Goal: Transaction & Acquisition: Book appointment/travel/reservation

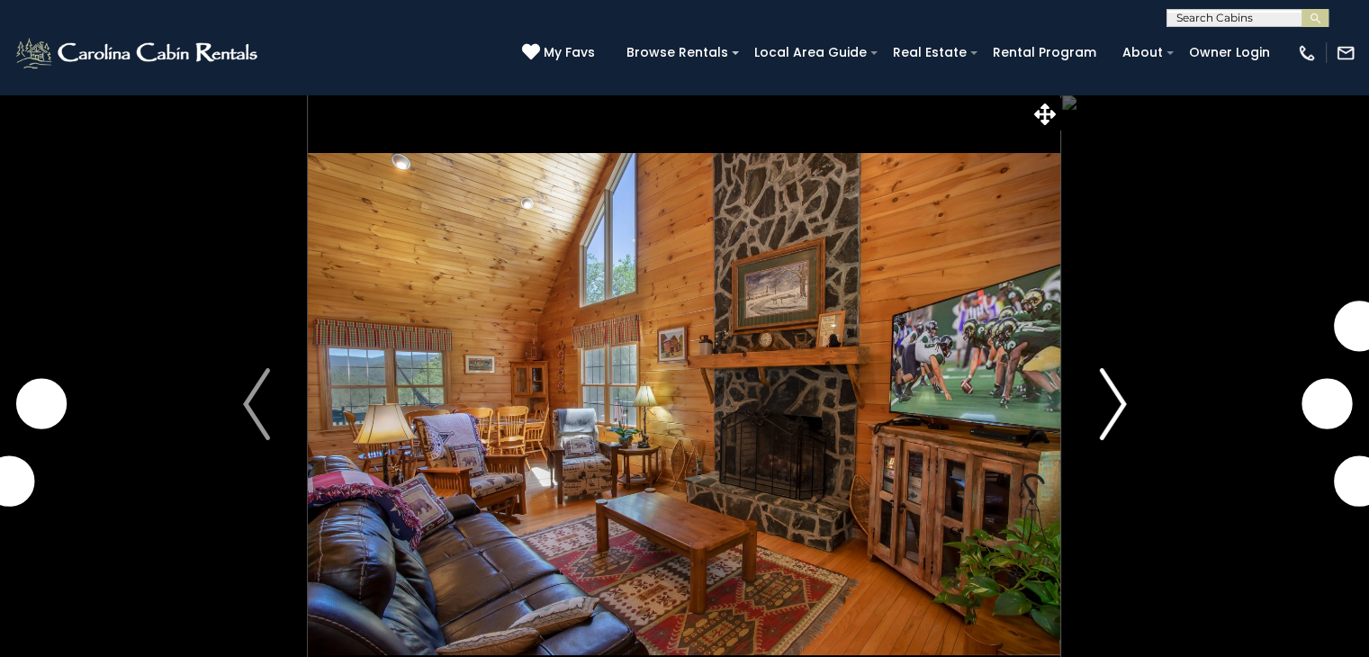
click at [1119, 405] on img "Next" at bounding box center [1112, 404] width 27 height 72
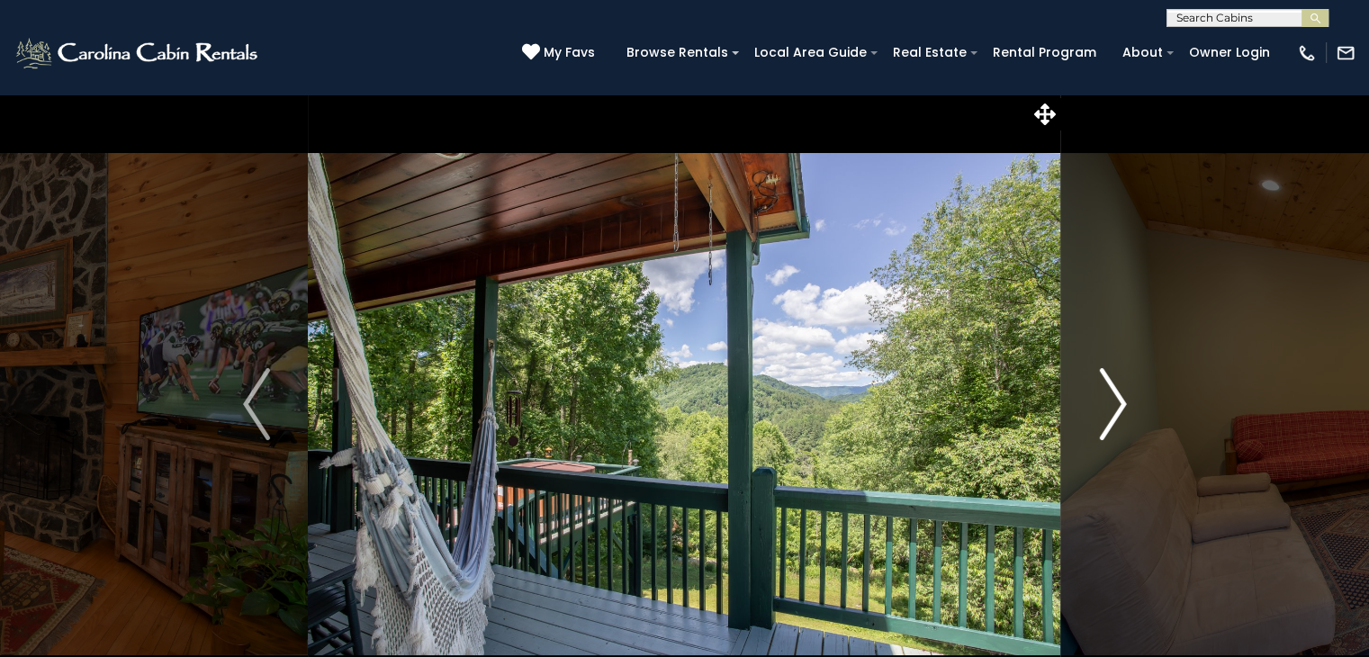
click at [1119, 405] on img "Next" at bounding box center [1112, 404] width 27 height 72
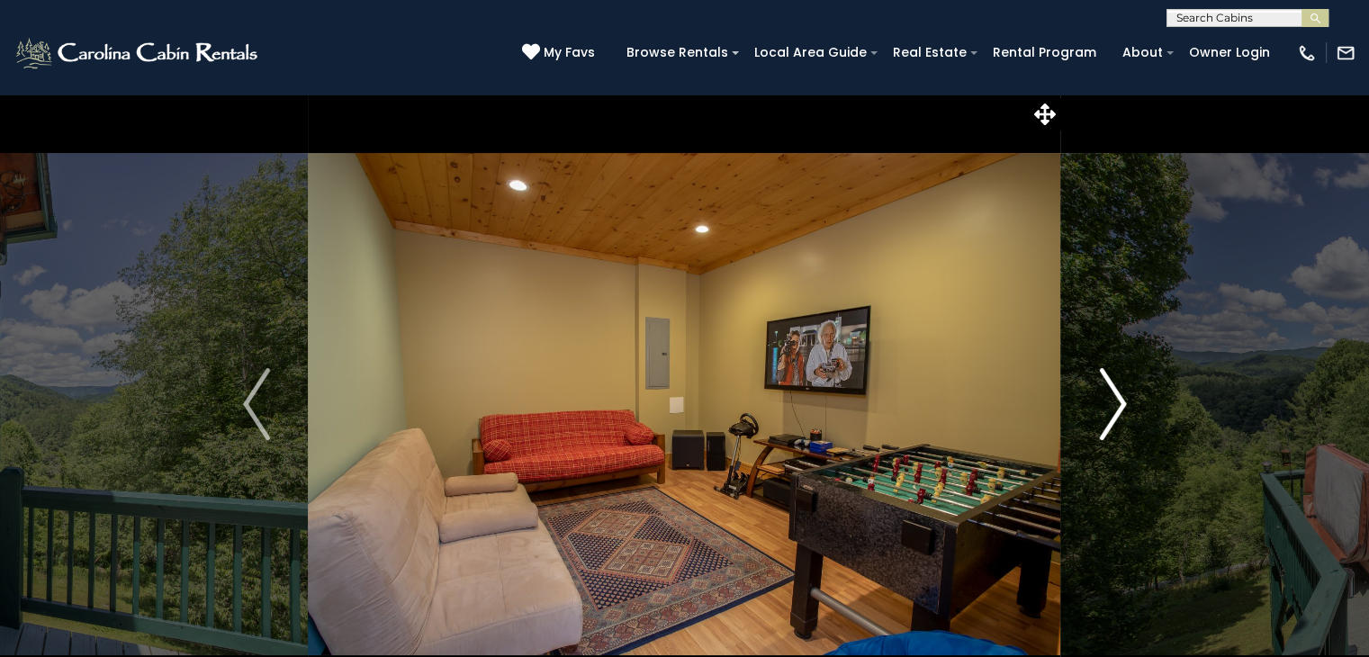
click at [1119, 405] on img "Next" at bounding box center [1112, 404] width 27 height 72
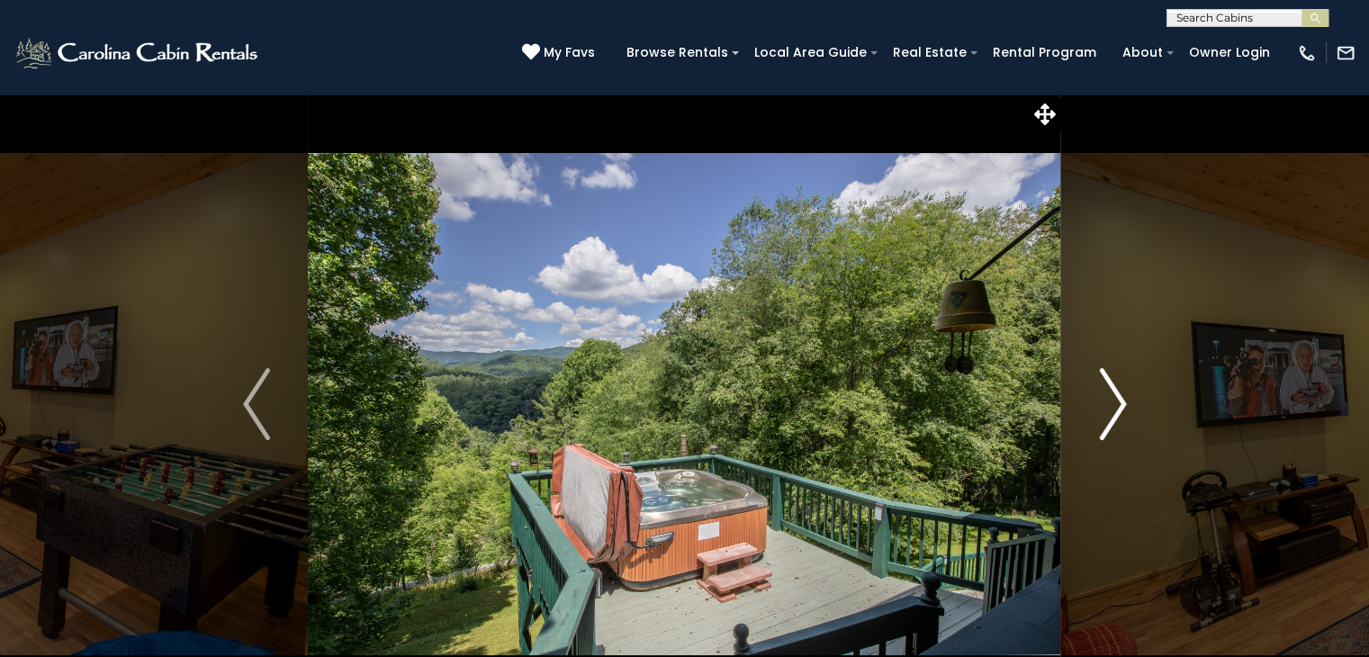
click at [1119, 405] on img "Next" at bounding box center [1112, 404] width 27 height 72
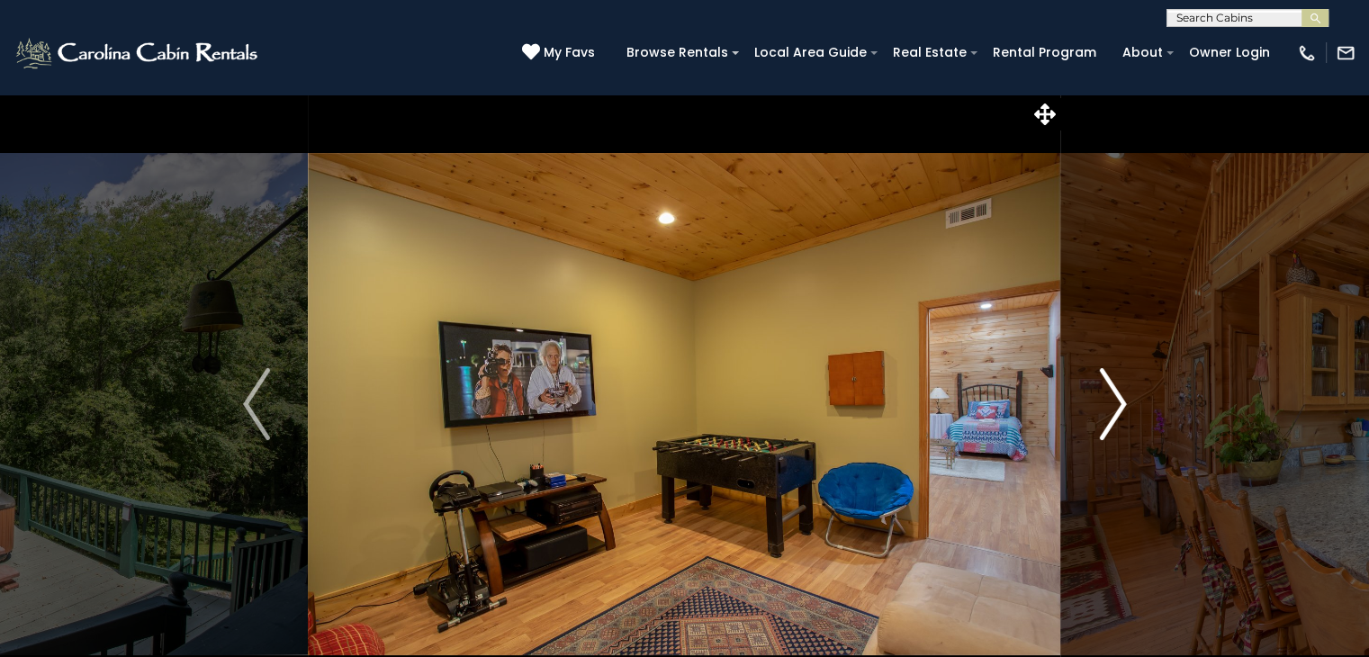
click at [1119, 405] on img "Next" at bounding box center [1112, 404] width 27 height 72
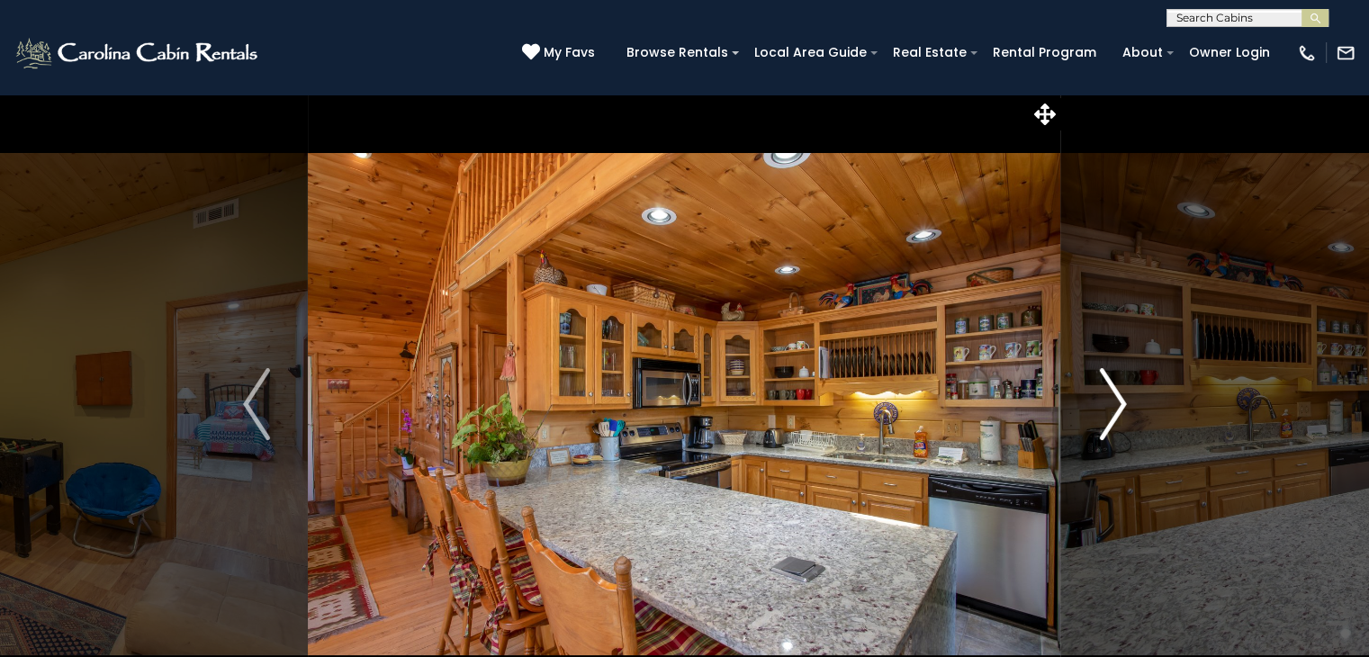
click at [1119, 405] on img "Next" at bounding box center [1112, 404] width 27 height 72
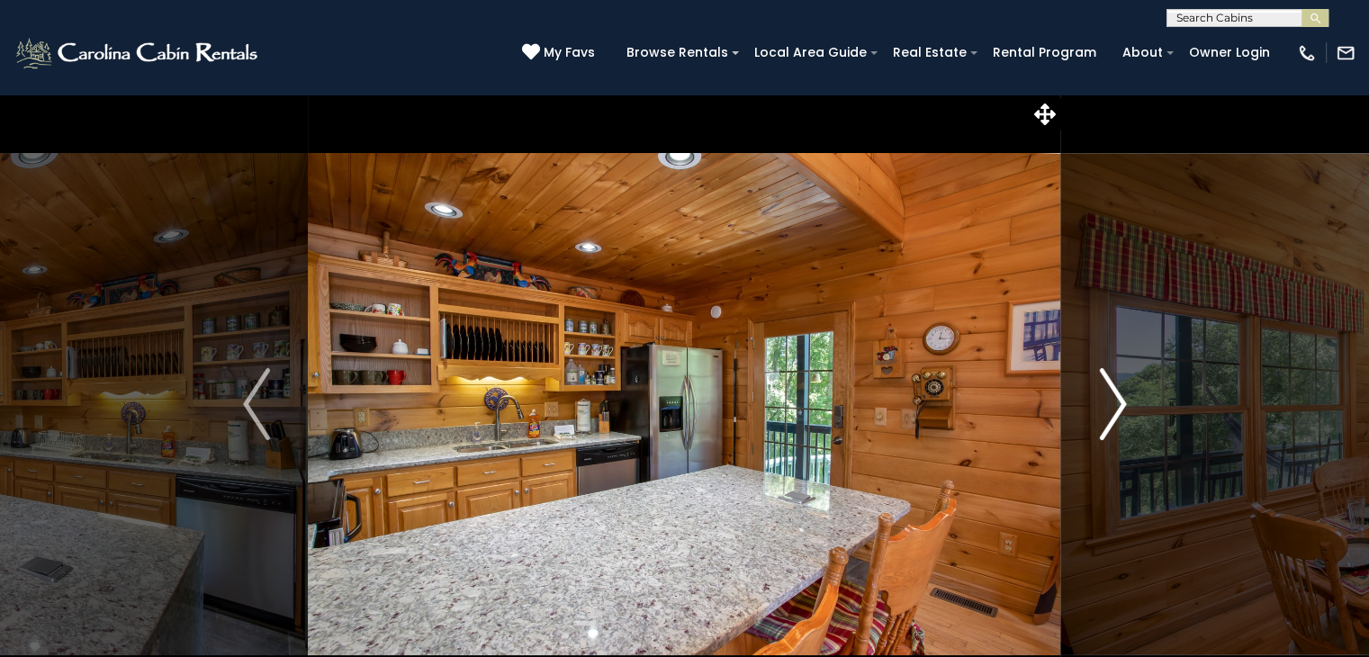
click at [1119, 405] on img "Next" at bounding box center [1112, 404] width 27 height 72
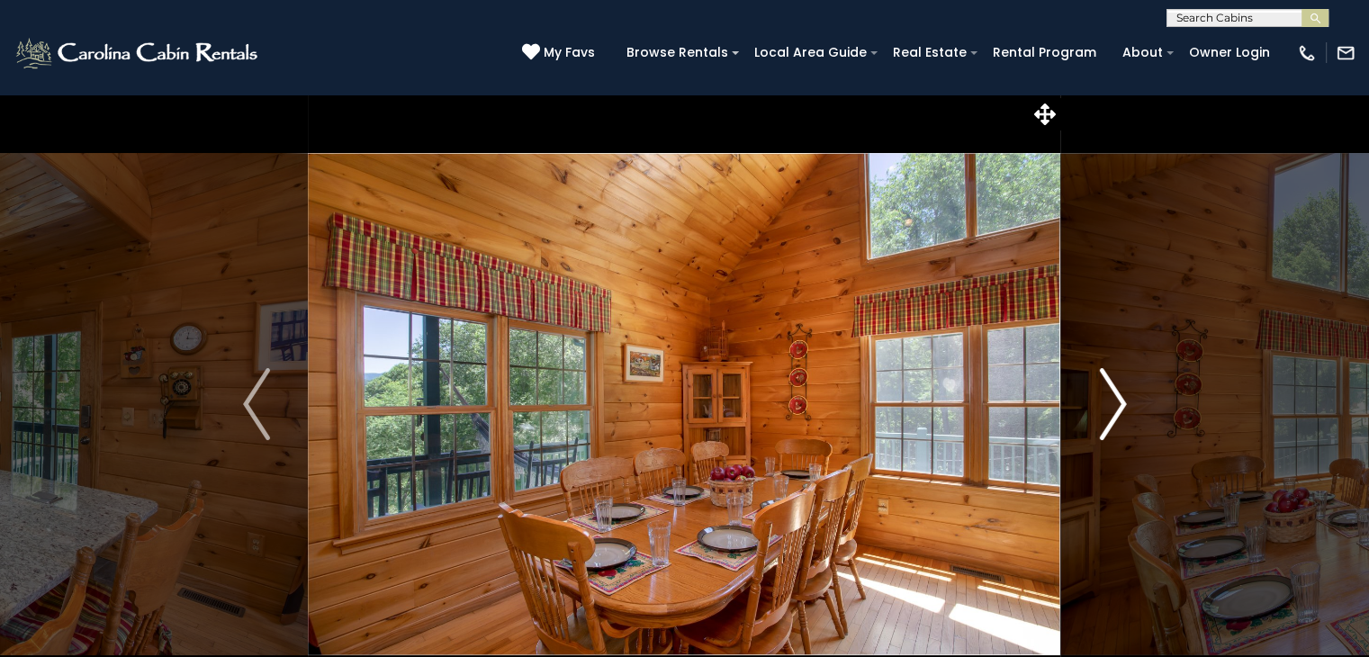
click at [1119, 405] on img "Next" at bounding box center [1112, 404] width 27 height 72
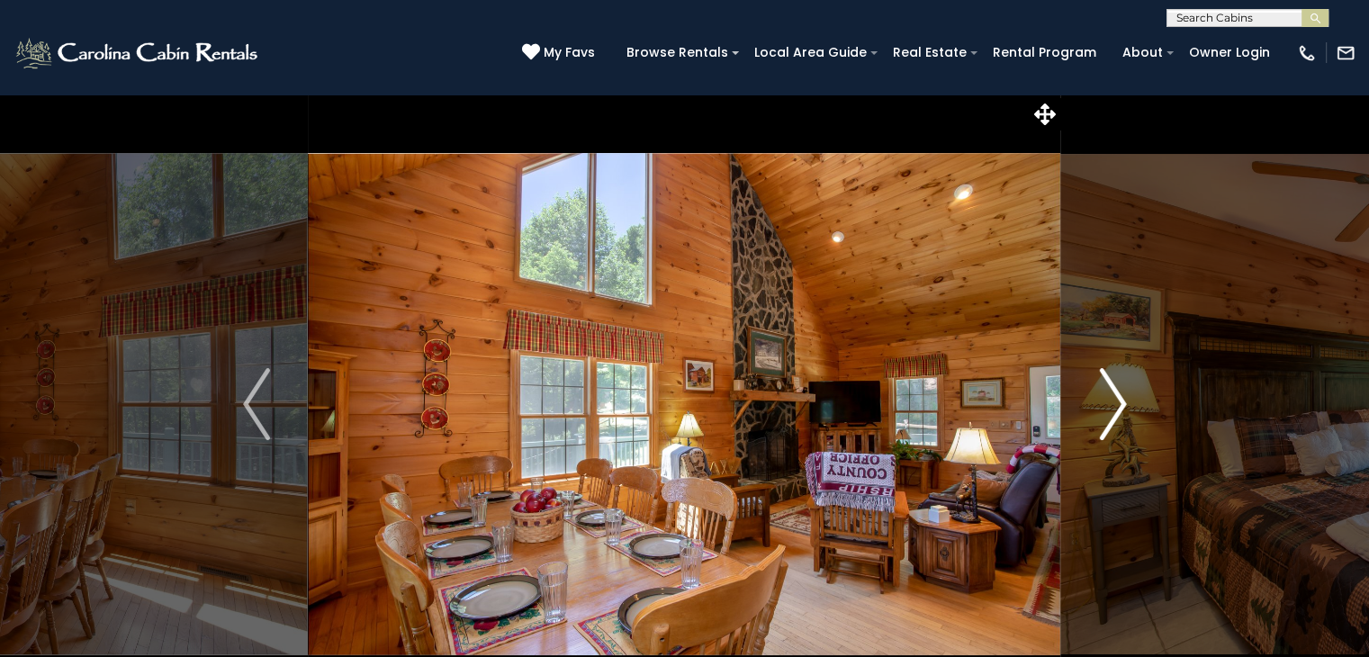
click at [1119, 405] on img "Next" at bounding box center [1112, 404] width 27 height 72
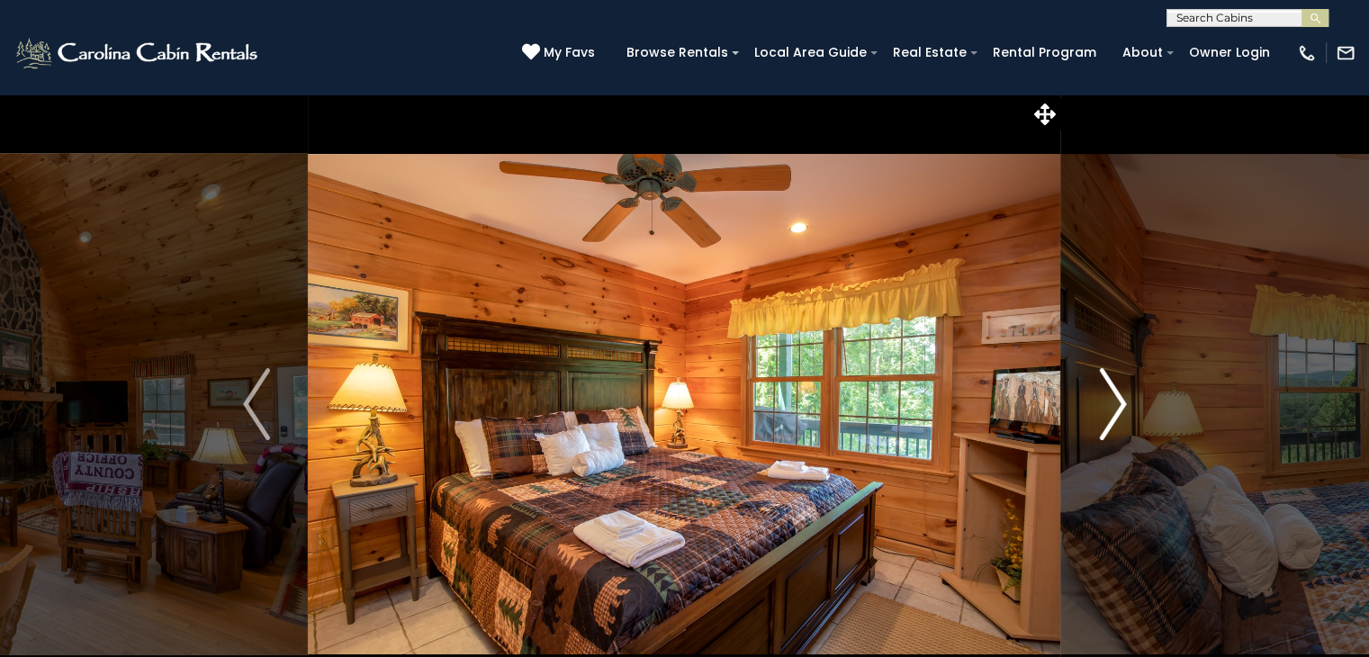
click at [1119, 405] on img "Next" at bounding box center [1112, 404] width 27 height 72
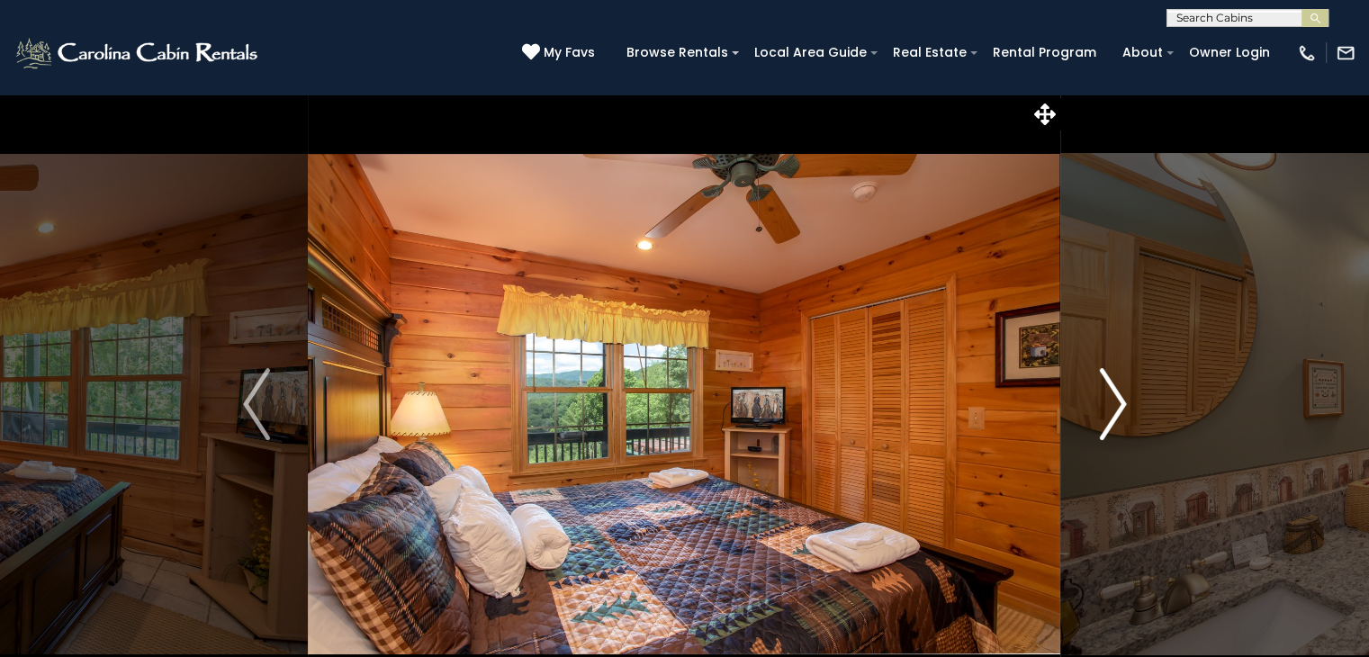
click at [1119, 405] on img "Next" at bounding box center [1112, 404] width 27 height 72
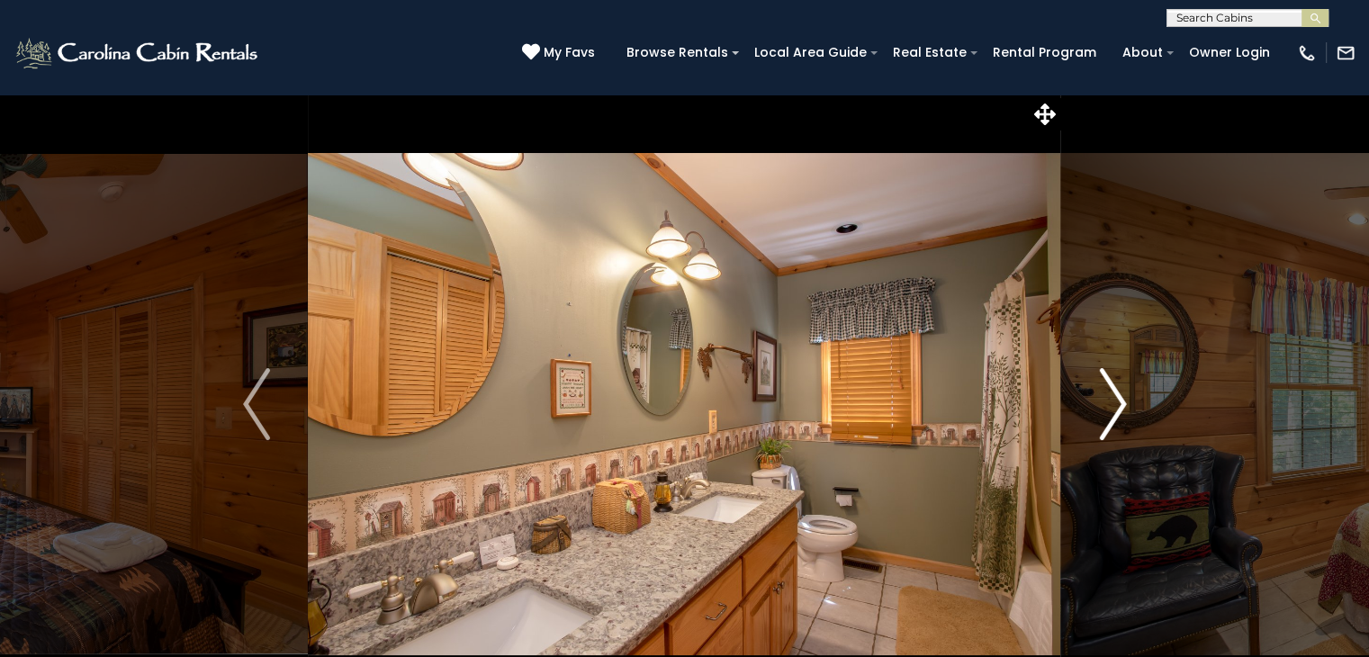
click at [1119, 405] on img "Next" at bounding box center [1112, 404] width 27 height 72
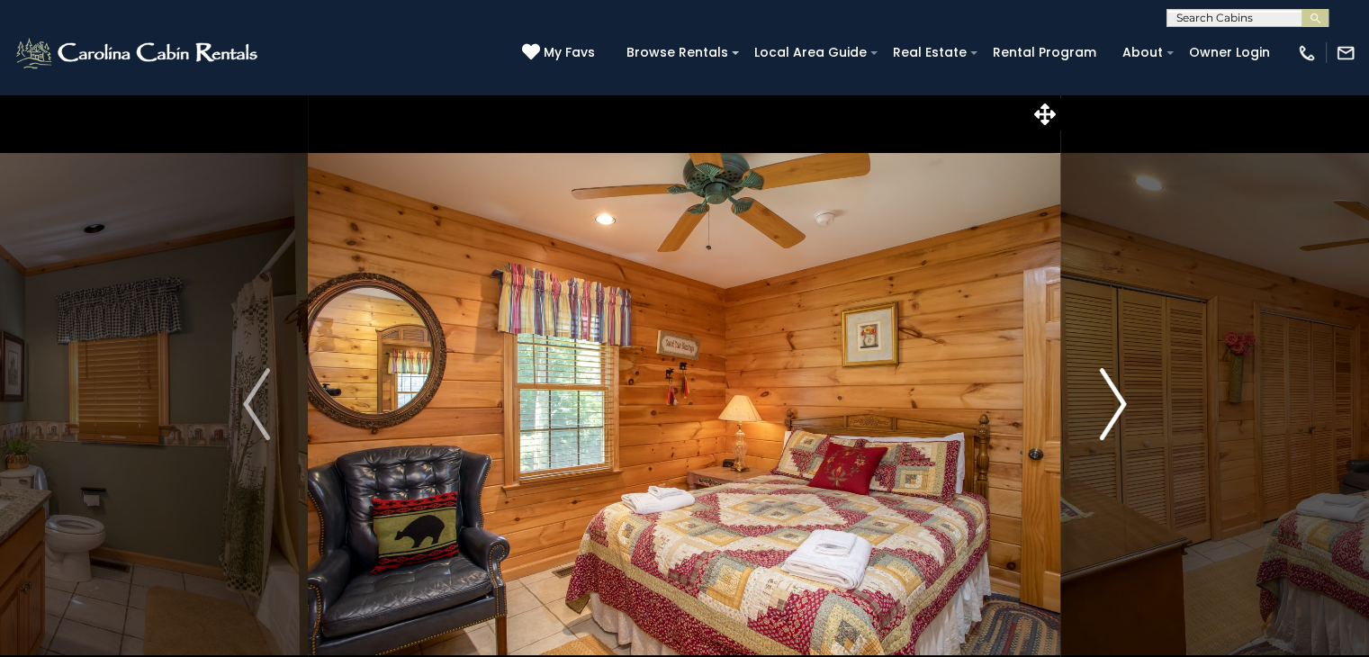
click at [1119, 405] on img "Next" at bounding box center [1112, 404] width 27 height 72
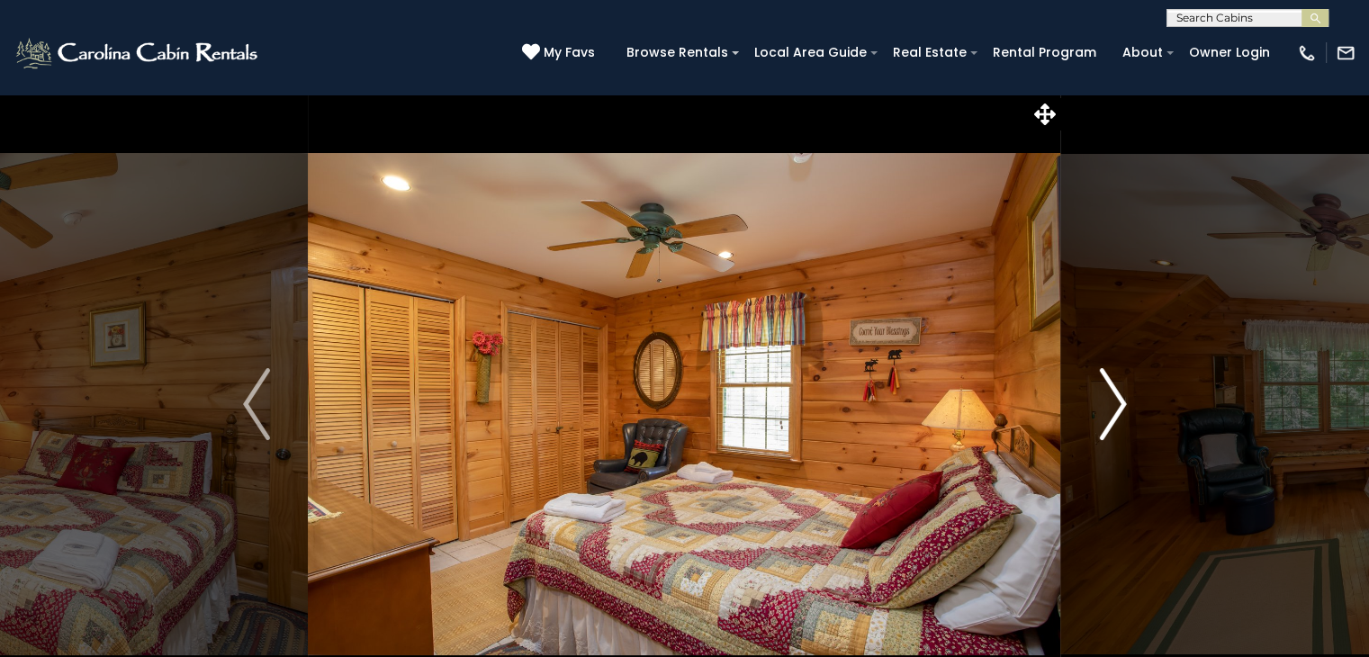
click at [1119, 405] on img "Next" at bounding box center [1112, 404] width 27 height 72
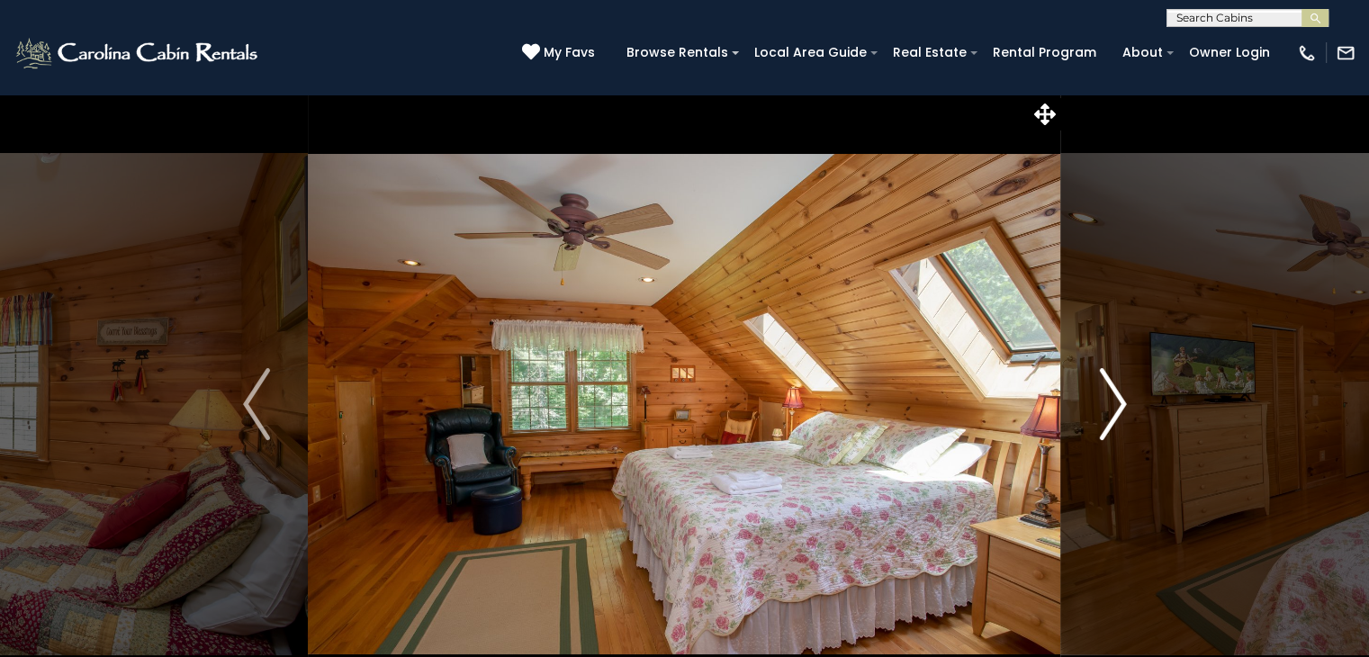
click at [1119, 405] on img "Next" at bounding box center [1112, 404] width 27 height 72
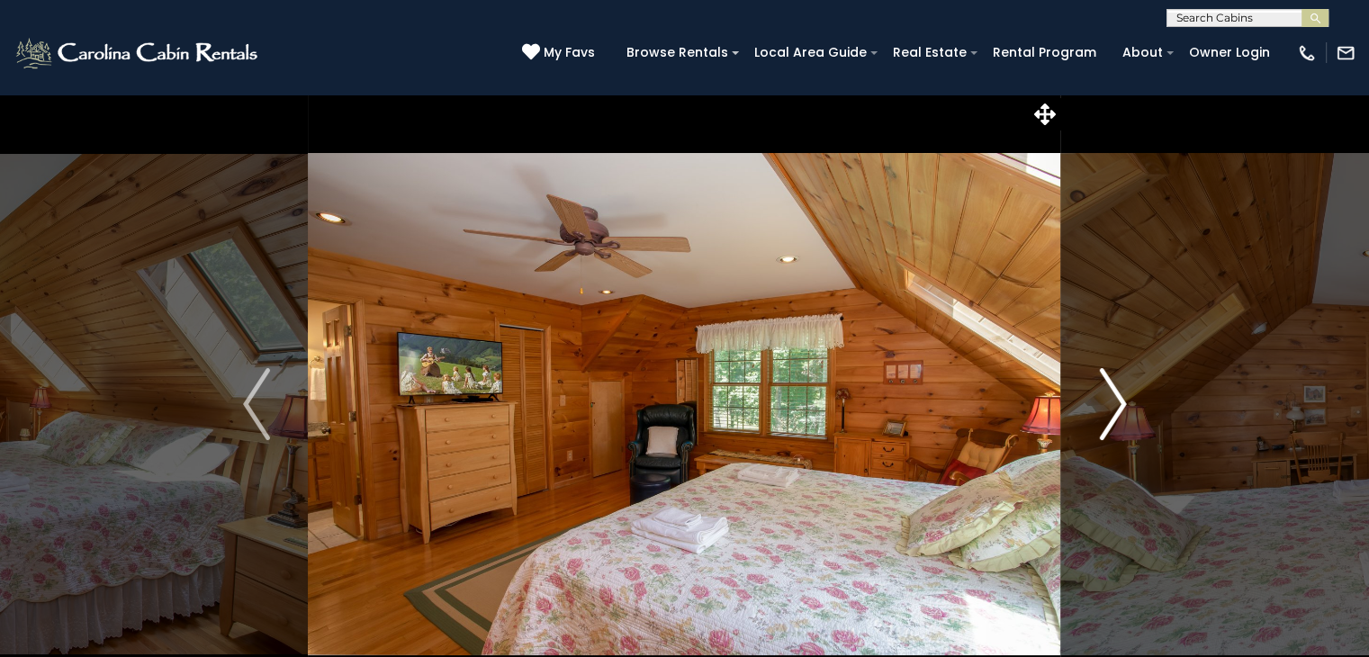
click at [1119, 405] on img "Next" at bounding box center [1112, 404] width 27 height 72
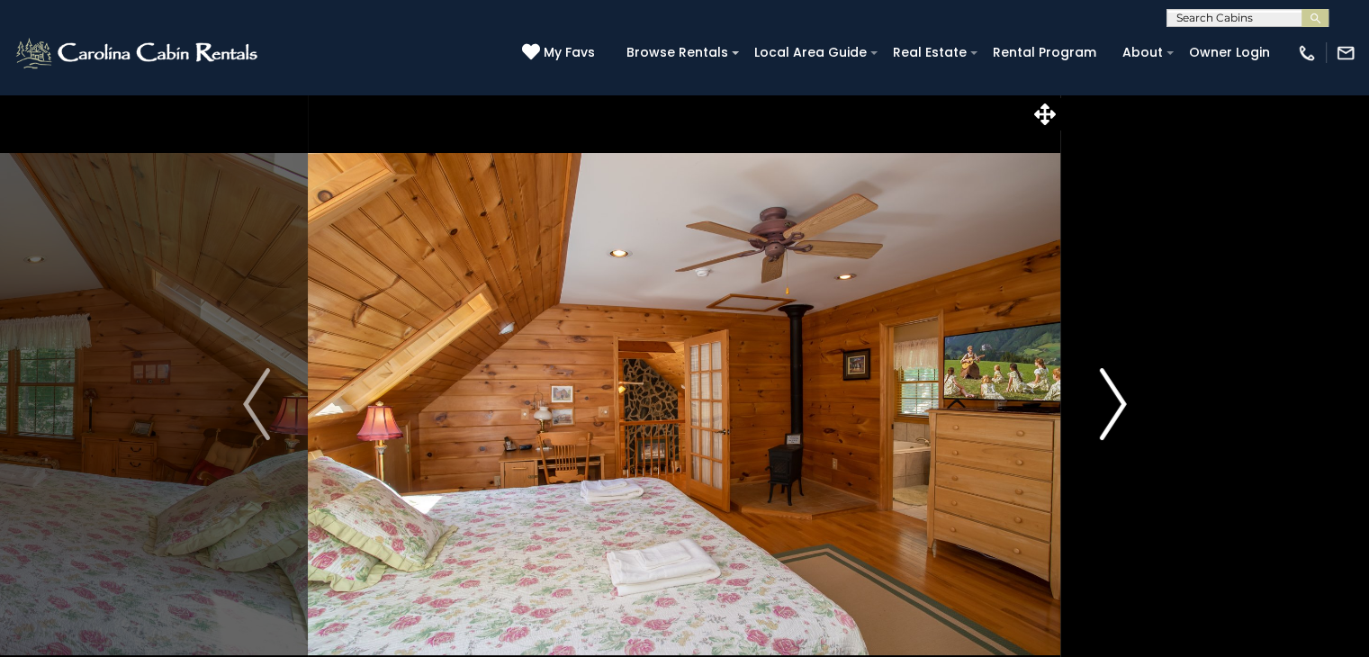
click at [1119, 405] on img "Next" at bounding box center [1112, 404] width 27 height 72
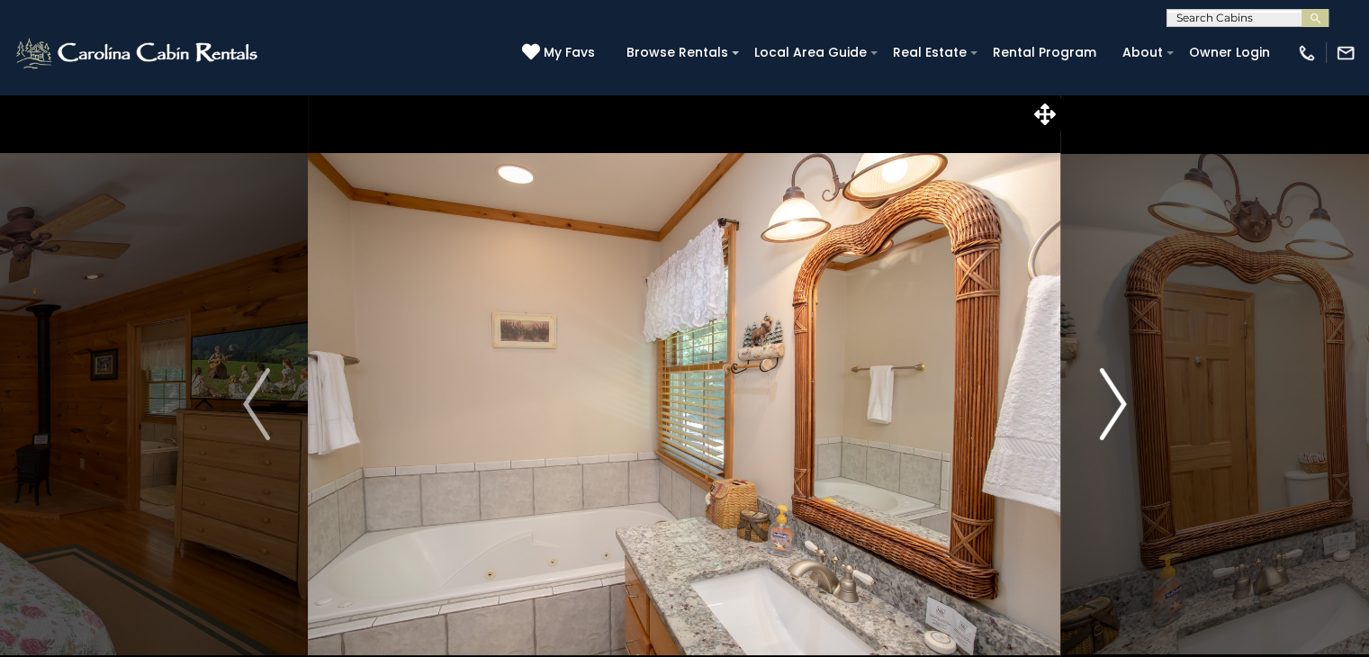
click at [1119, 405] on img "Next" at bounding box center [1112, 404] width 27 height 72
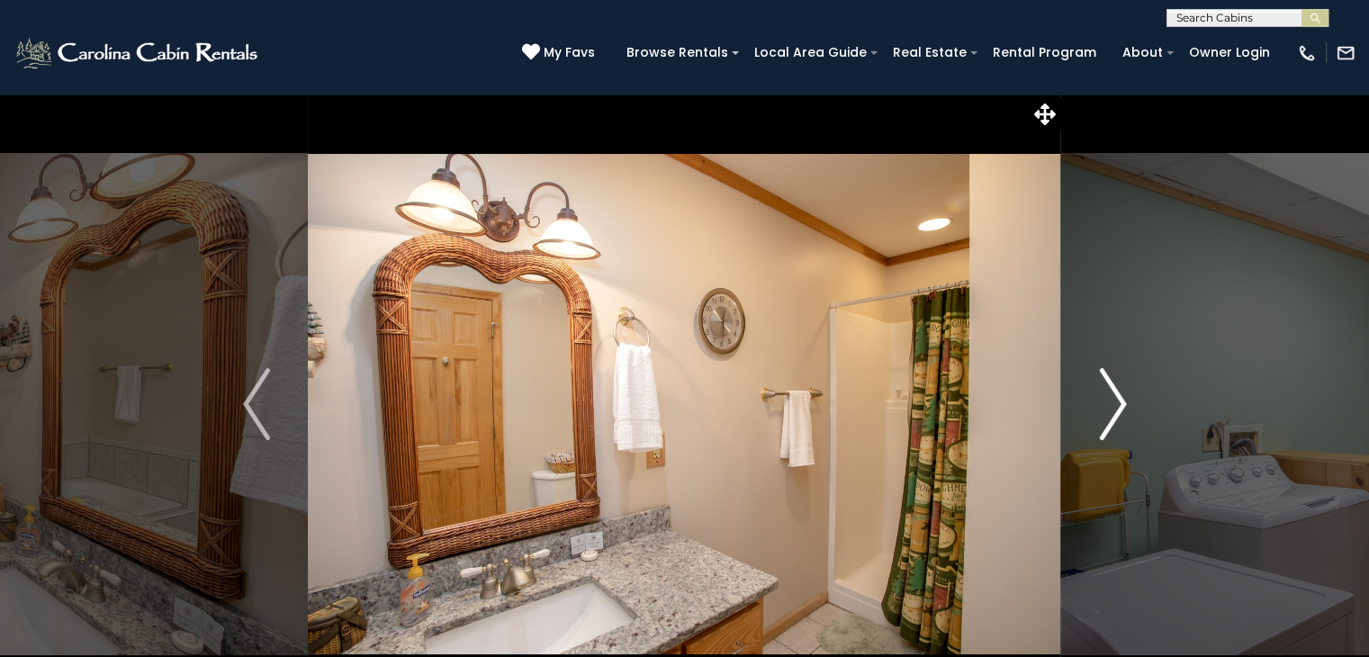
click at [1119, 405] on img "Next" at bounding box center [1112, 404] width 27 height 72
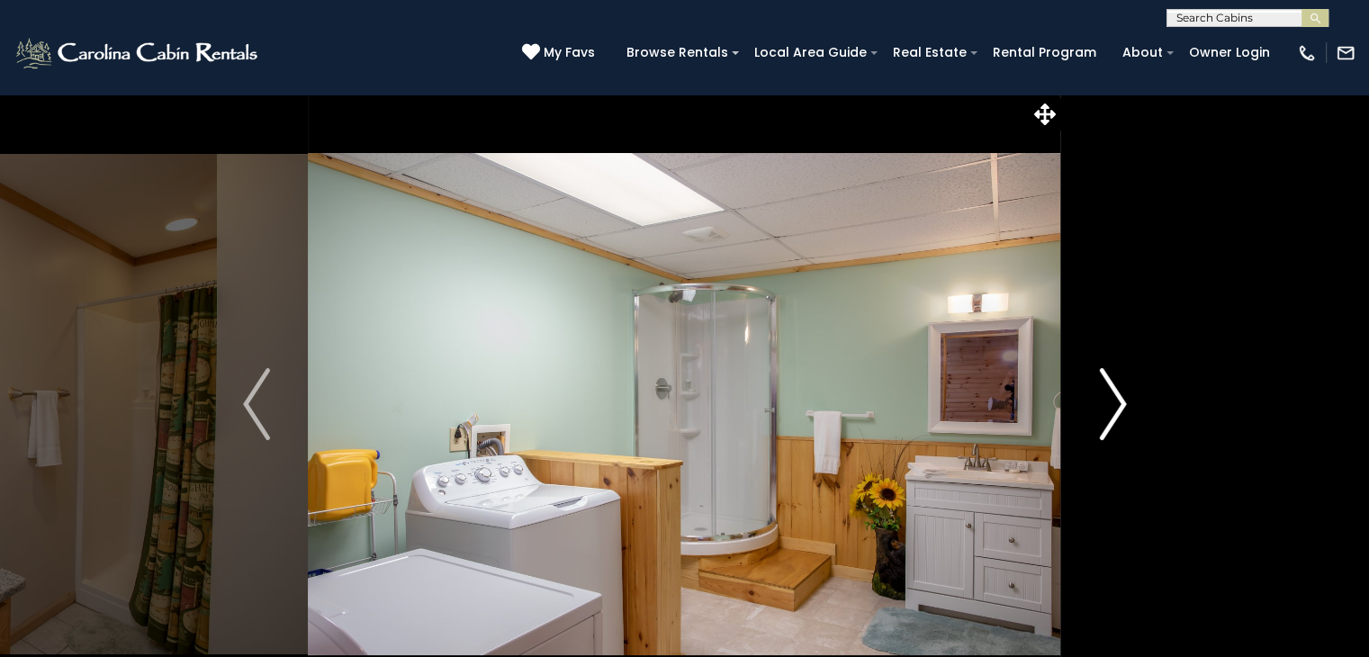
click at [1119, 405] on img "Next" at bounding box center [1112, 404] width 27 height 72
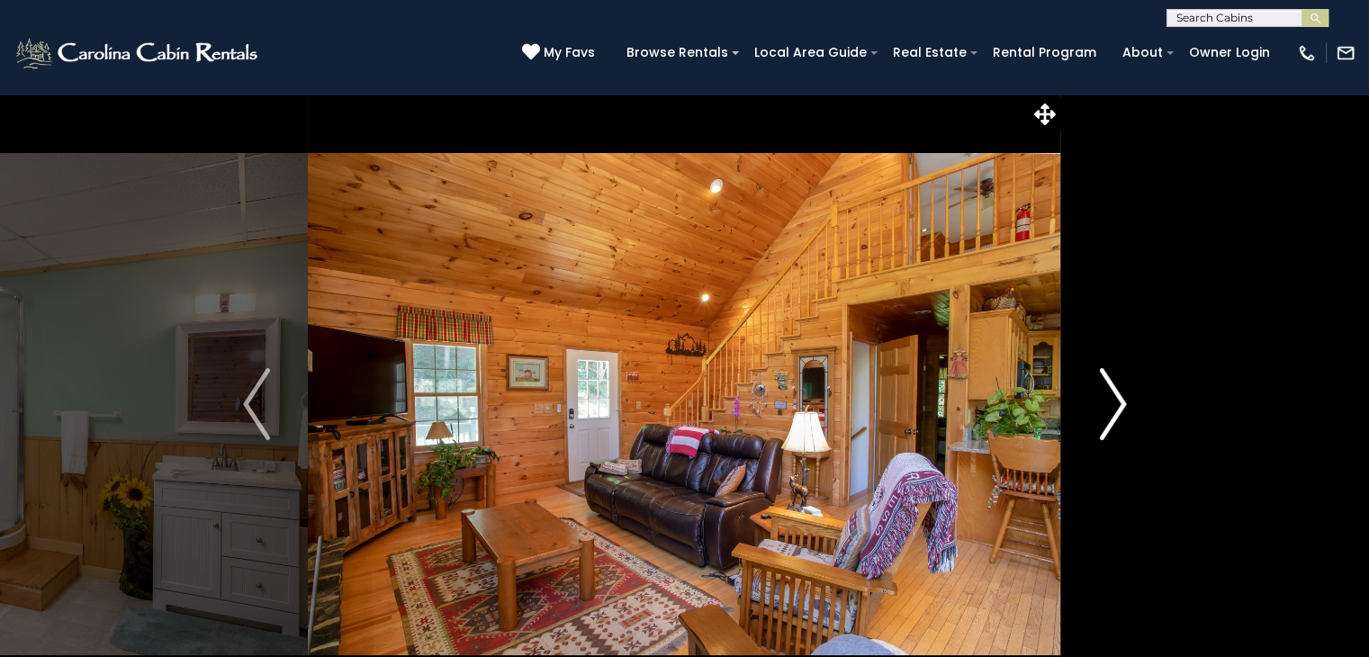
click at [1119, 405] on img "Next" at bounding box center [1112, 404] width 27 height 72
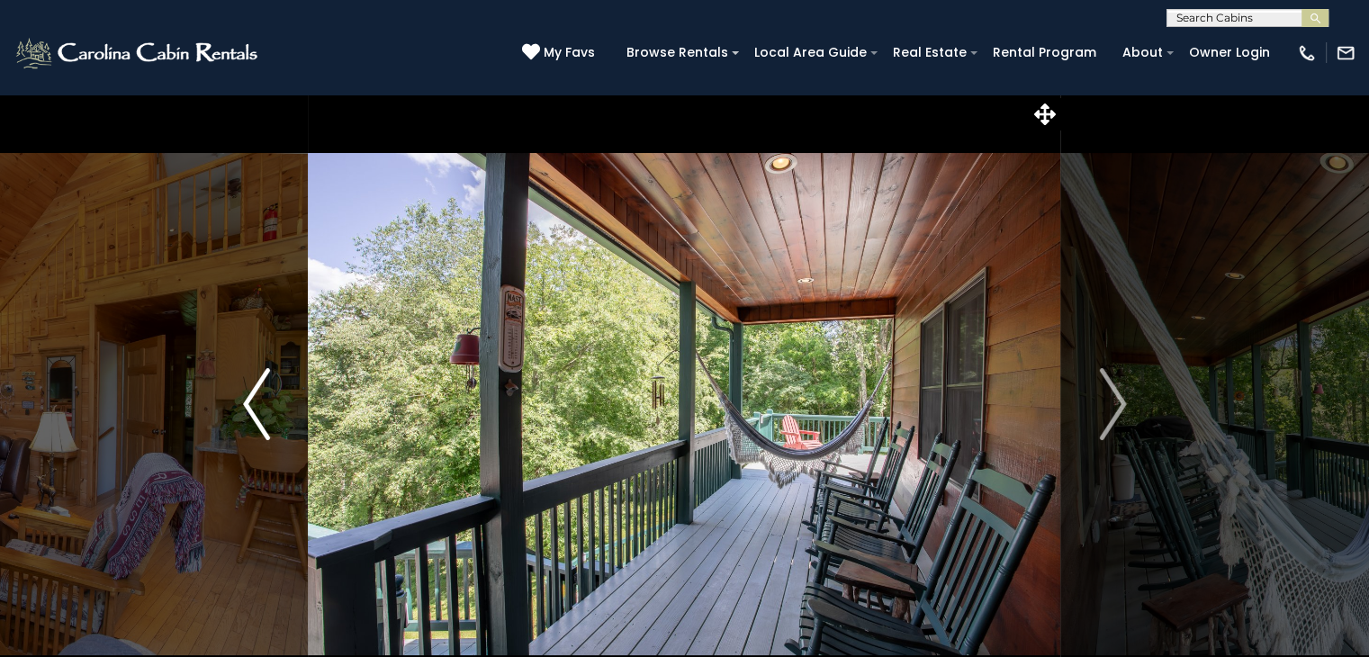
click at [244, 401] on img "Previous" at bounding box center [256, 404] width 27 height 72
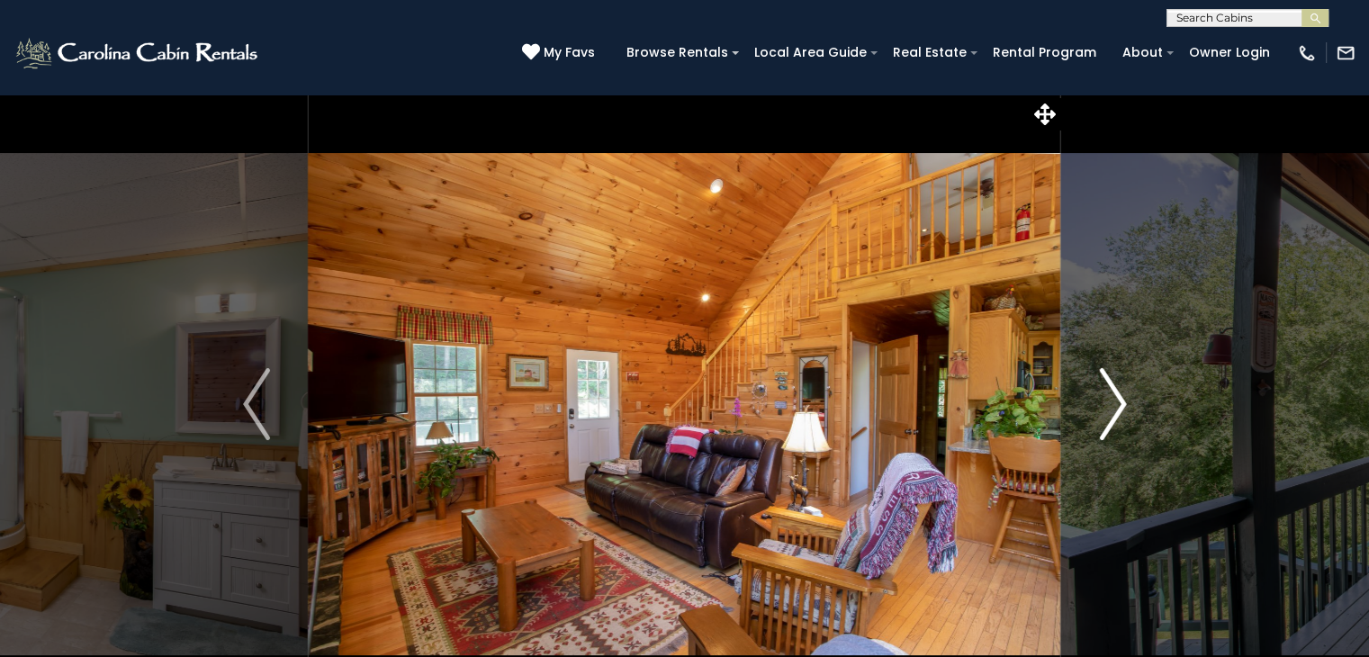
click at [1123, 401] on img "Next" at bounding box center [1112, 404] width 27 height 72
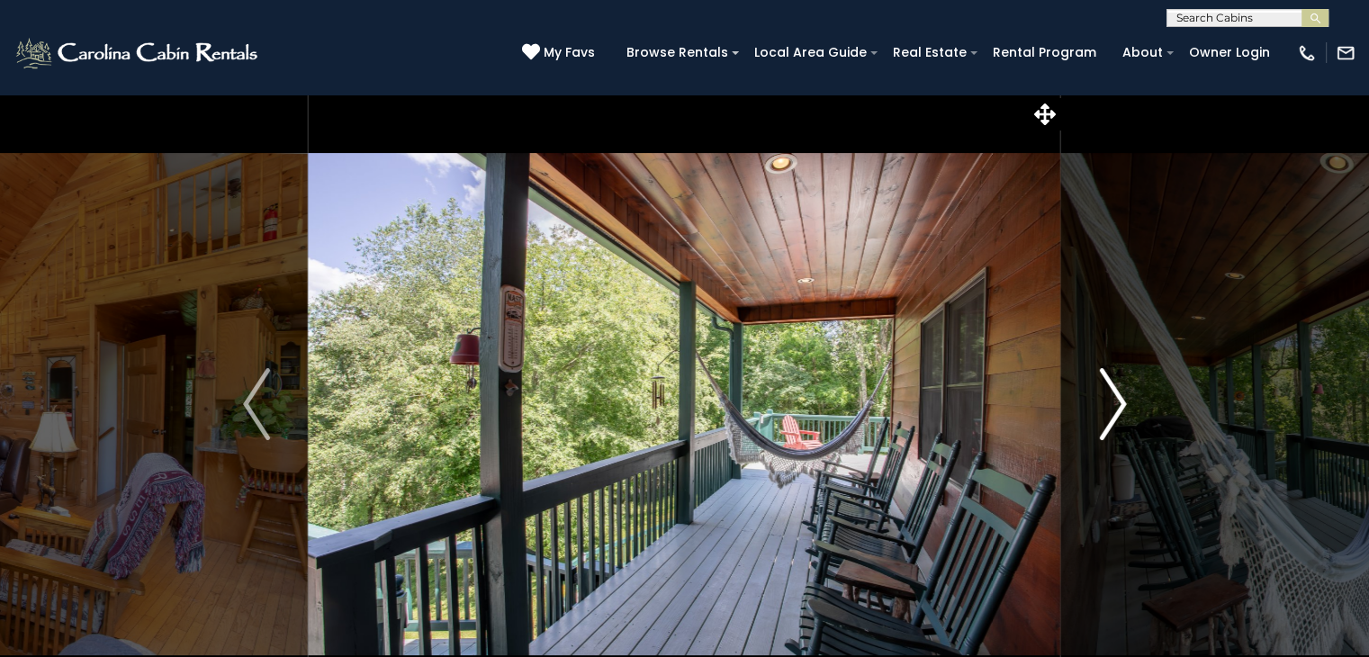
click at [1123, 401] on img "Next" at bounding box center [1112, 404] width 27 height 72
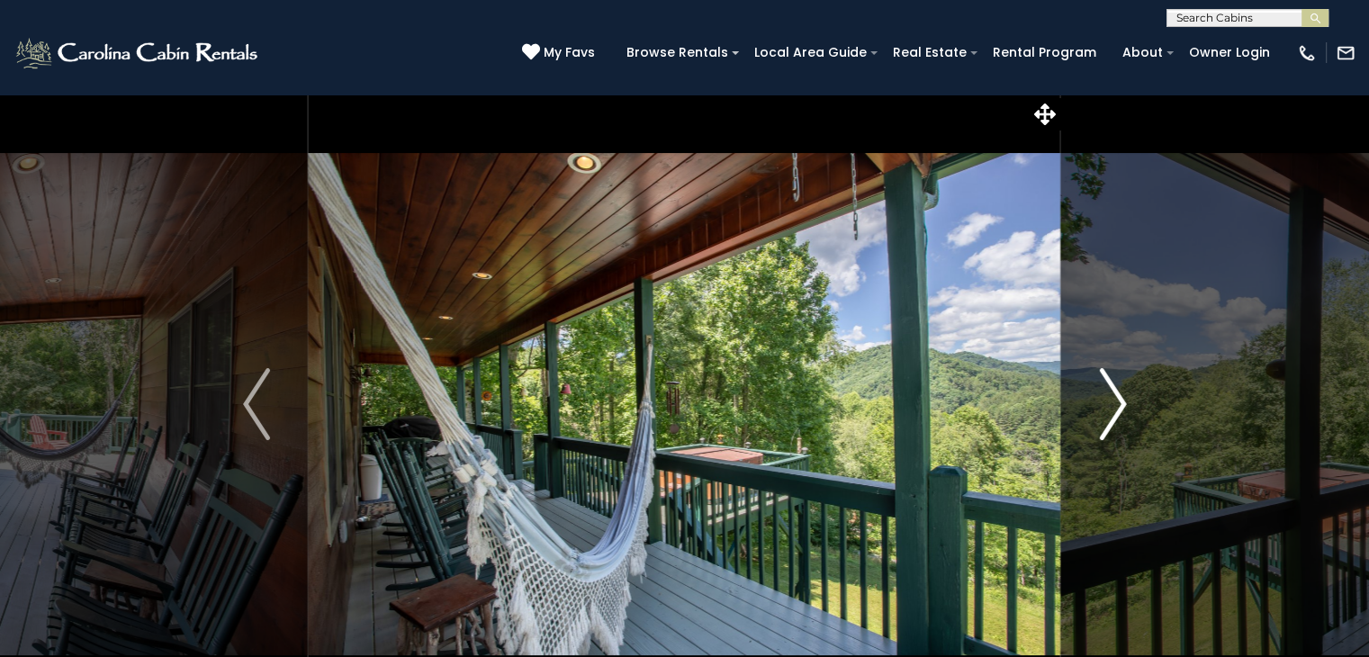
click at [1123, 401] on img "Next" at bounding box center [1112, 404] width 27 height 72
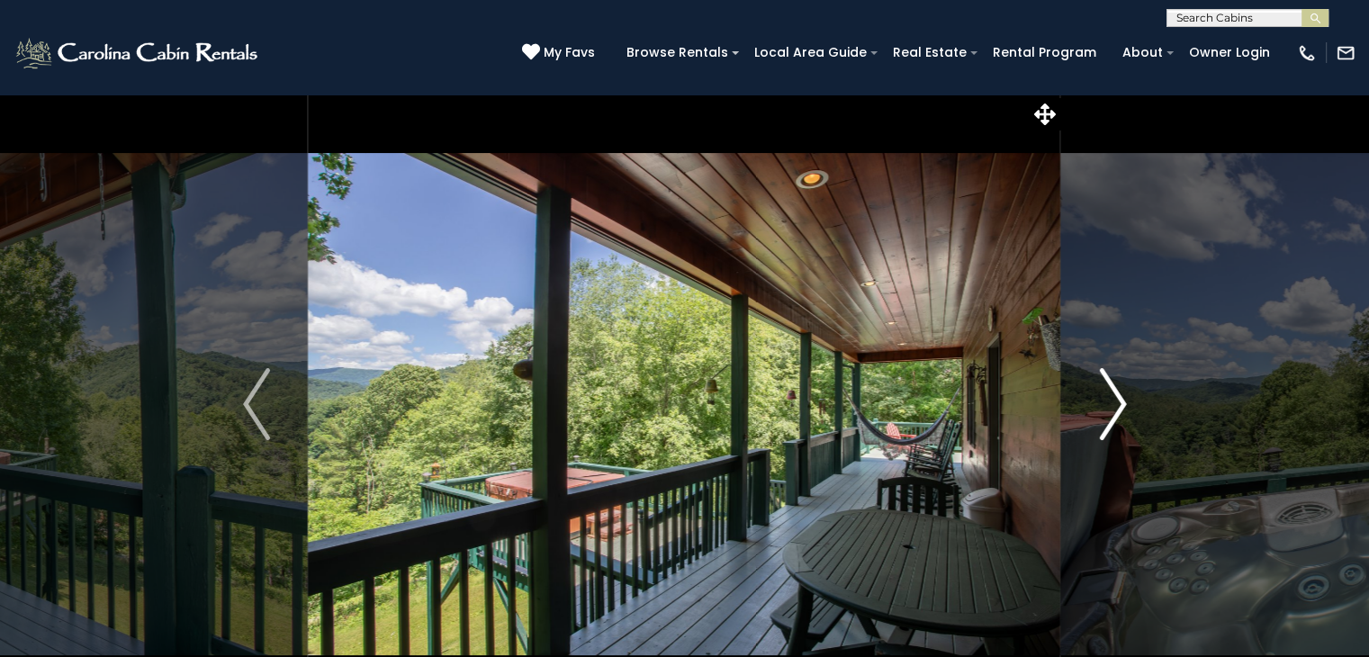
click at [1123, 401] on img "Next" at bounding box center [1112, 404] width 27 height 72
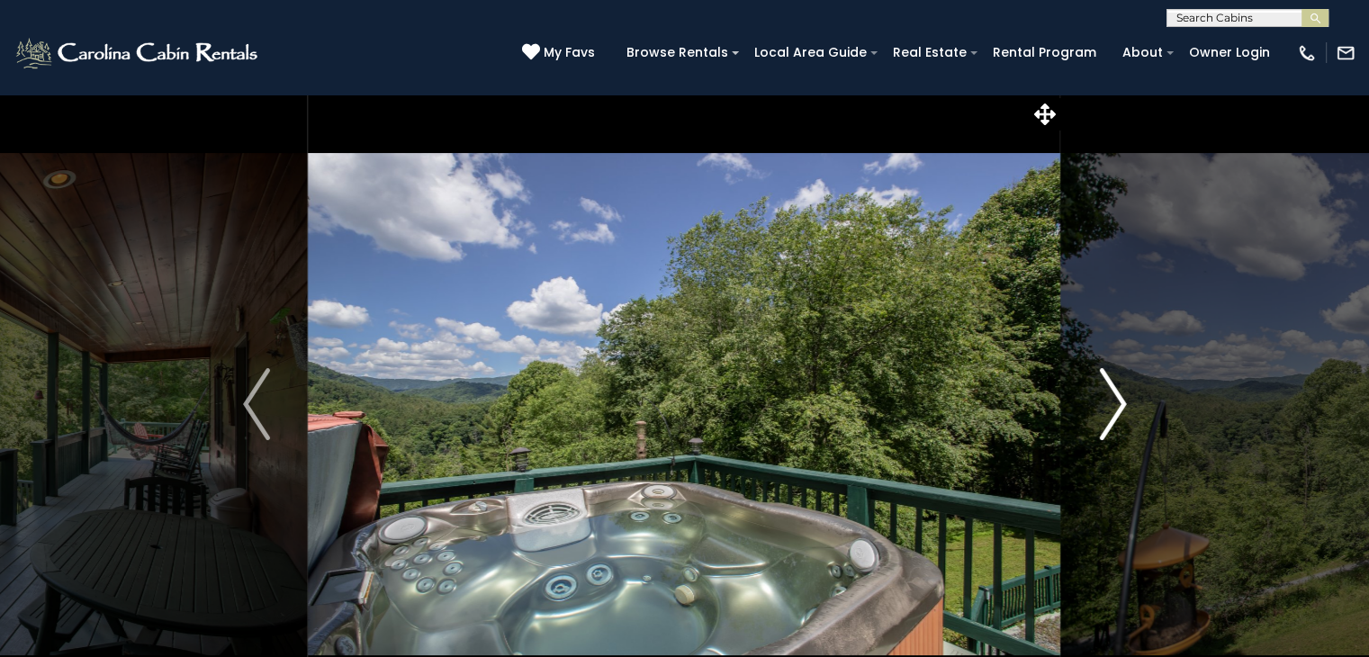
click at [1123, 401] on img "Next" at bounding box center [1112, 404] width 27 height 72
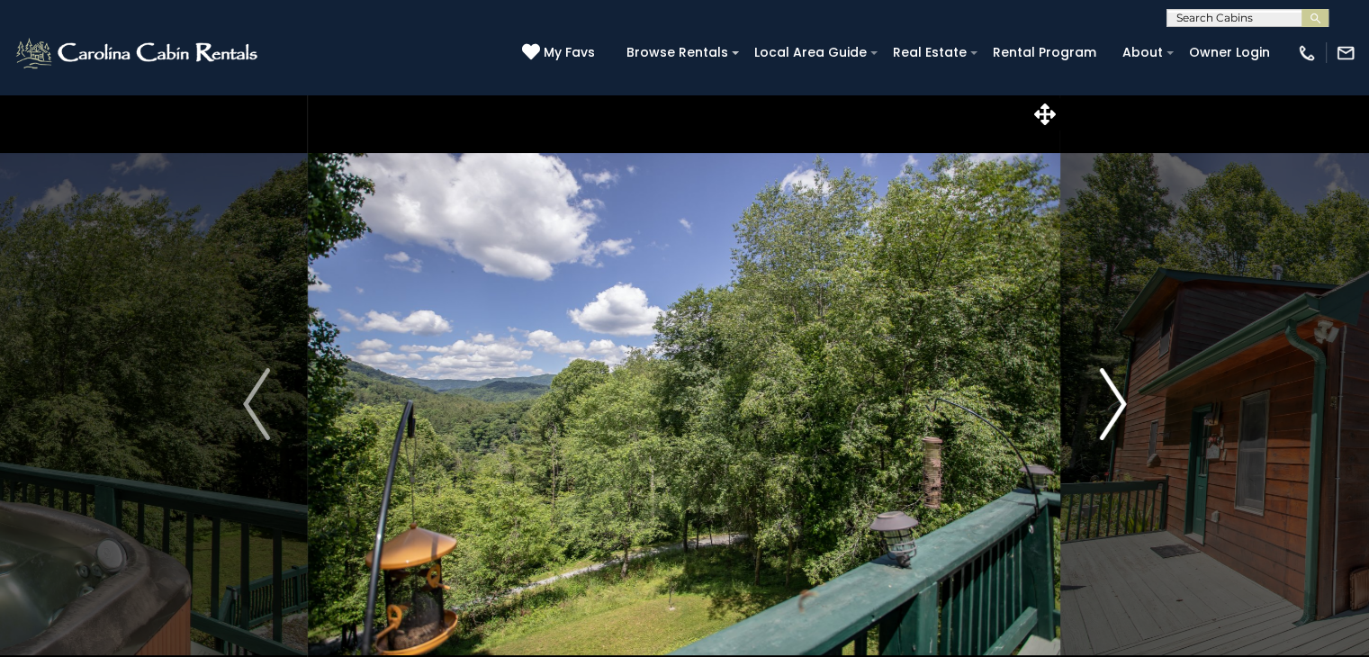
click at [1123, 401] on img "Next" at bounding box center [1112, 404] width 27 height 72
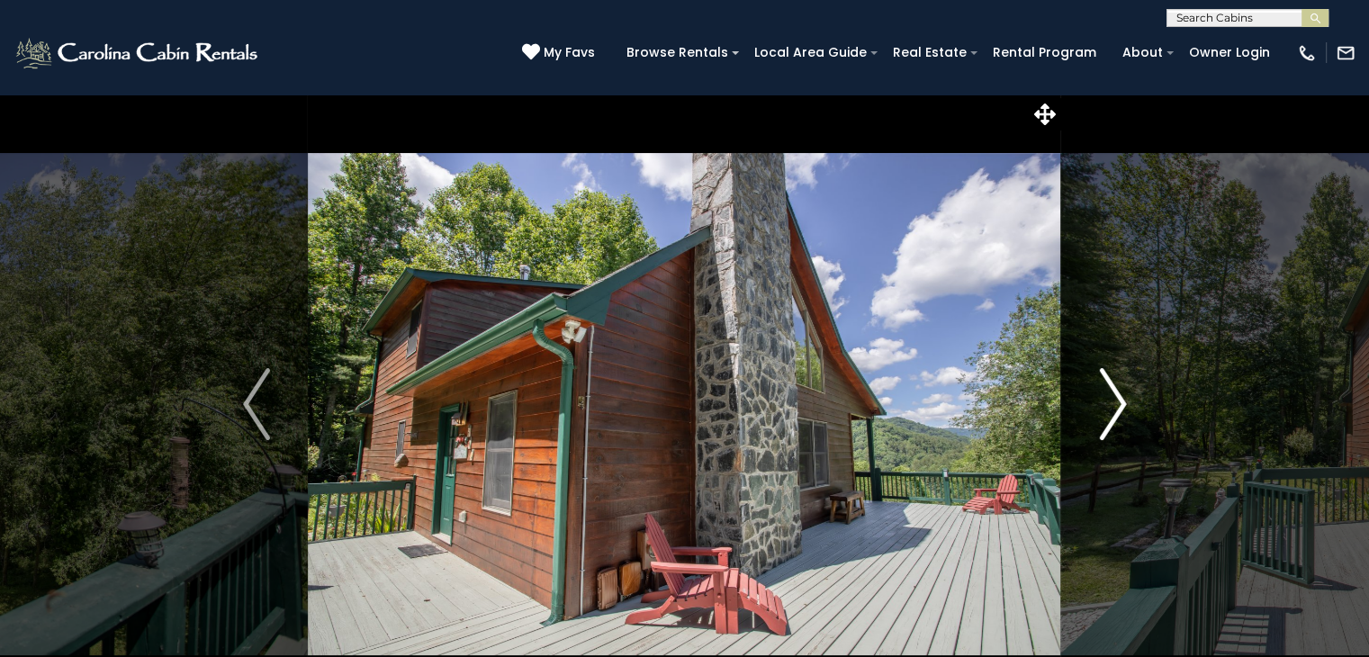
click at [1123, 401] on img "Next" at bounding box center [1112, 404] width 27 height 72
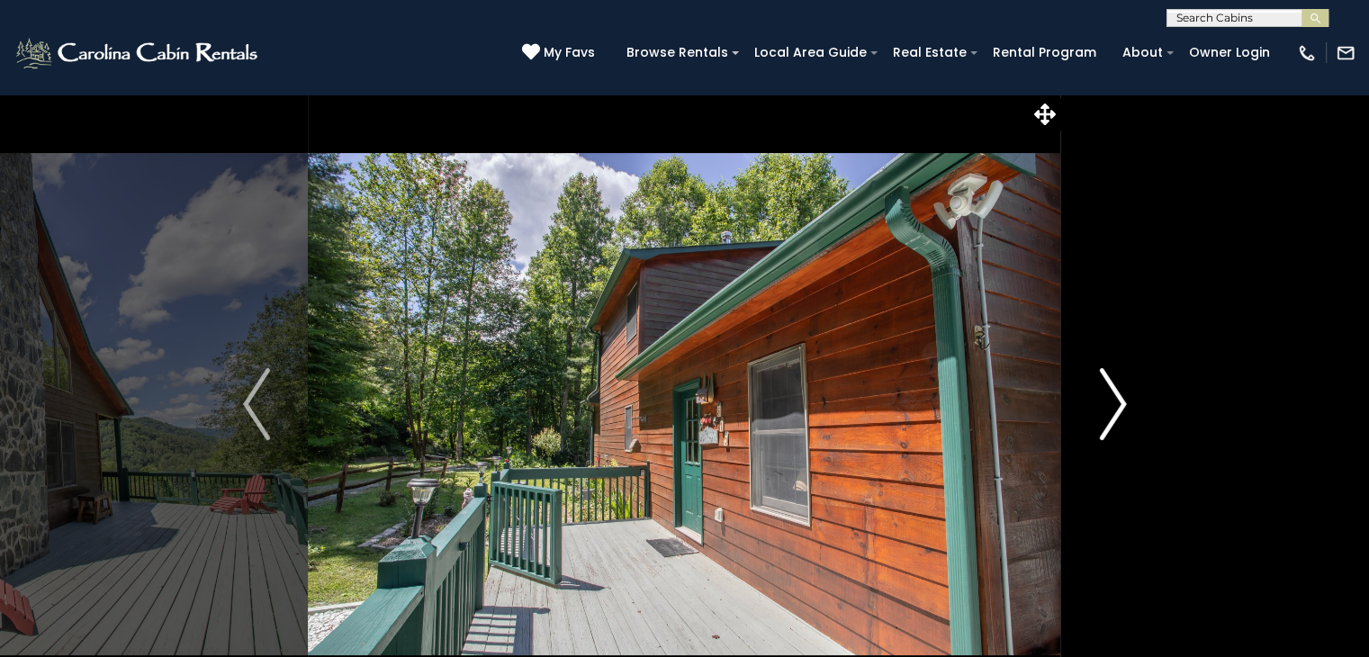
click at [1123, 401] on img "Next" at bounding box center [1112, 404] width 27 height 72
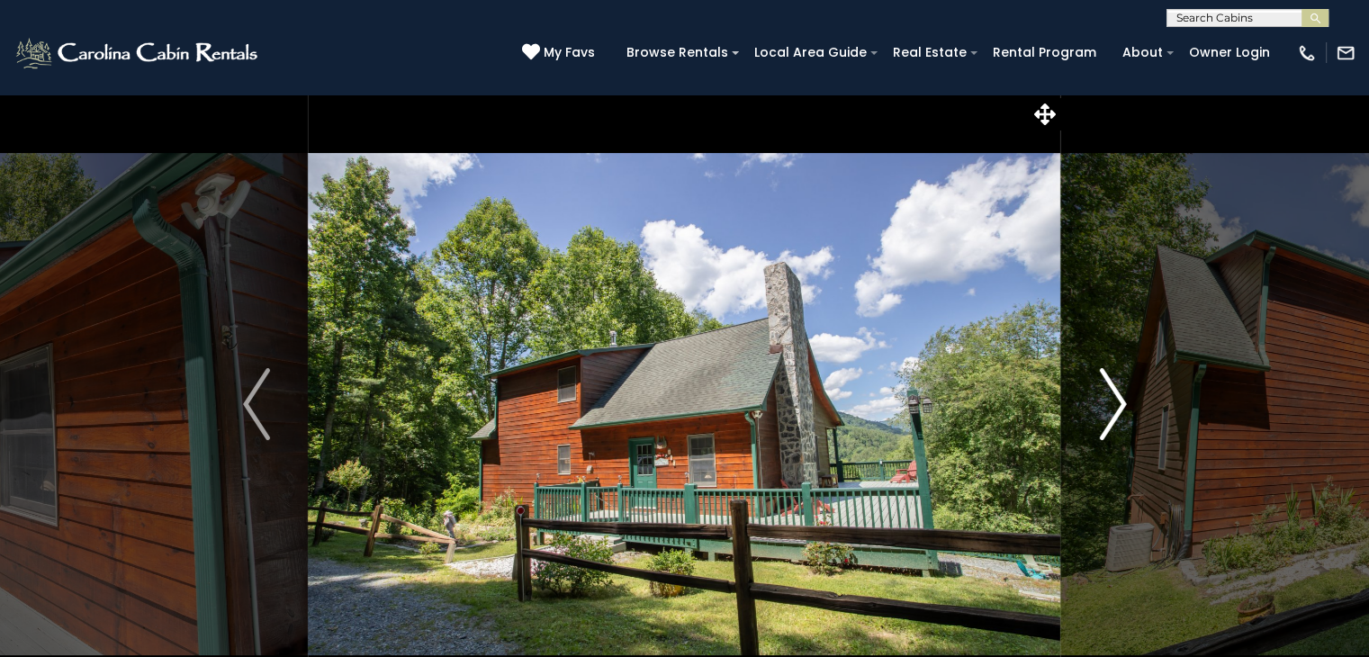
click at [1123, 401] on img "Next" at bounding box center [1112, 404] width 27 height 72
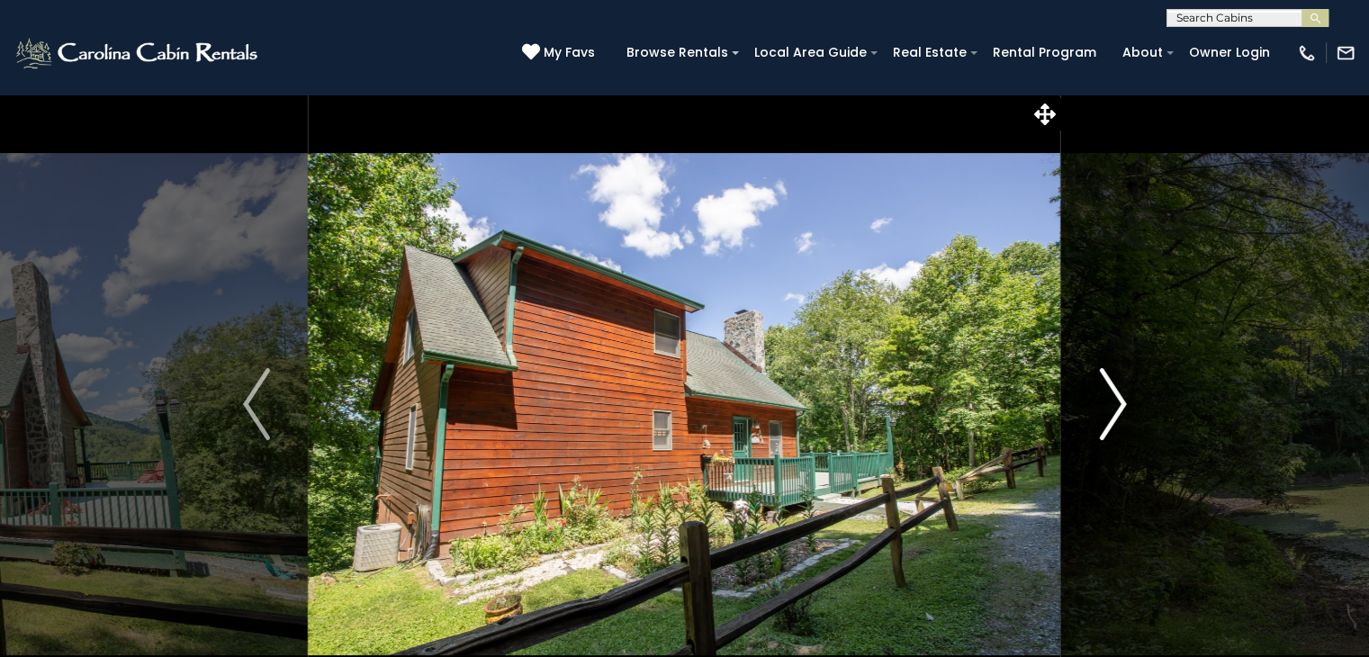
click at [1123, 401] on img "Next" at bounding box center [1112, 404] width 27 height 72
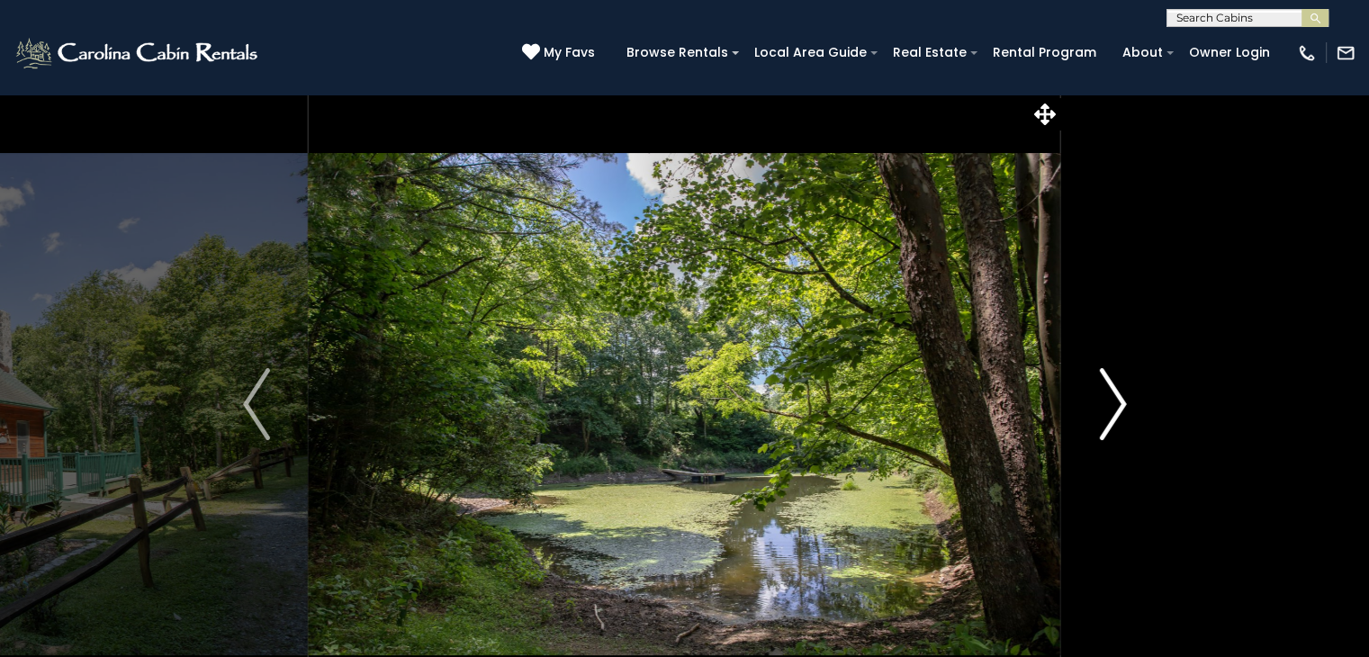
click at [1123, 401] on img "Next" at bounding box center [1112, 404] width 27 height 72
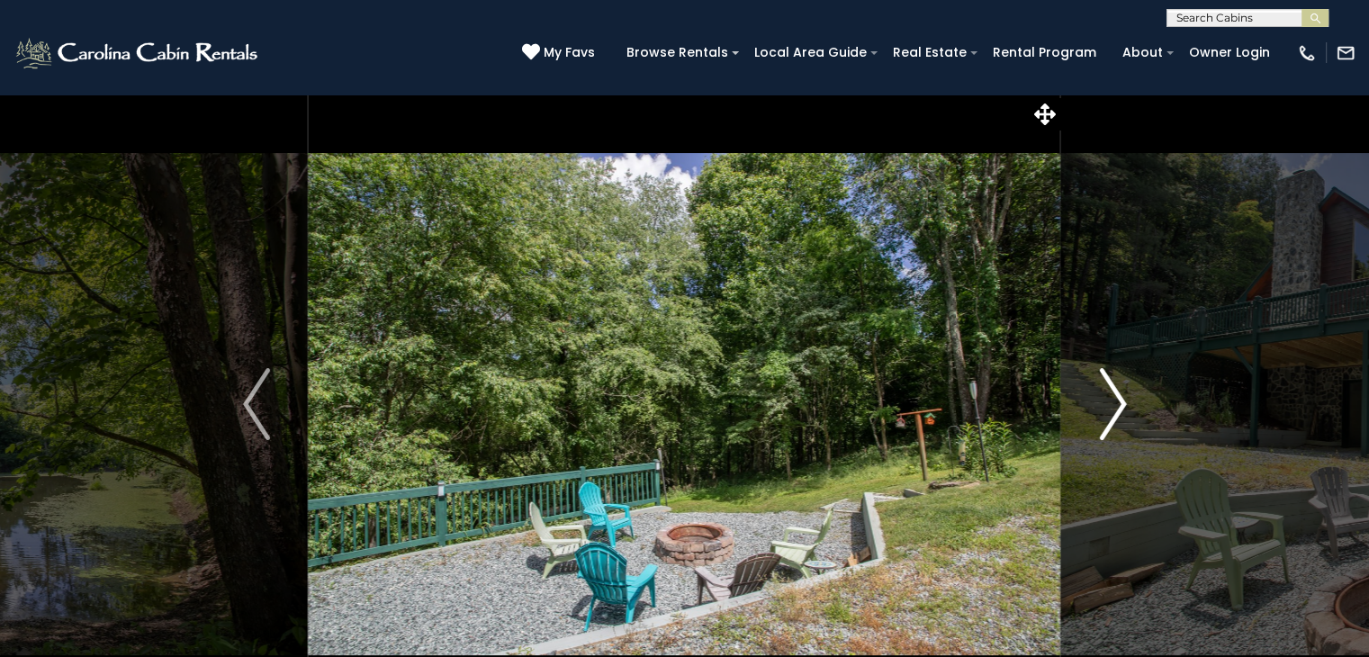
click at [1123, 401] on img "Next" at bounding box center [1112, 404] width 27 height 72
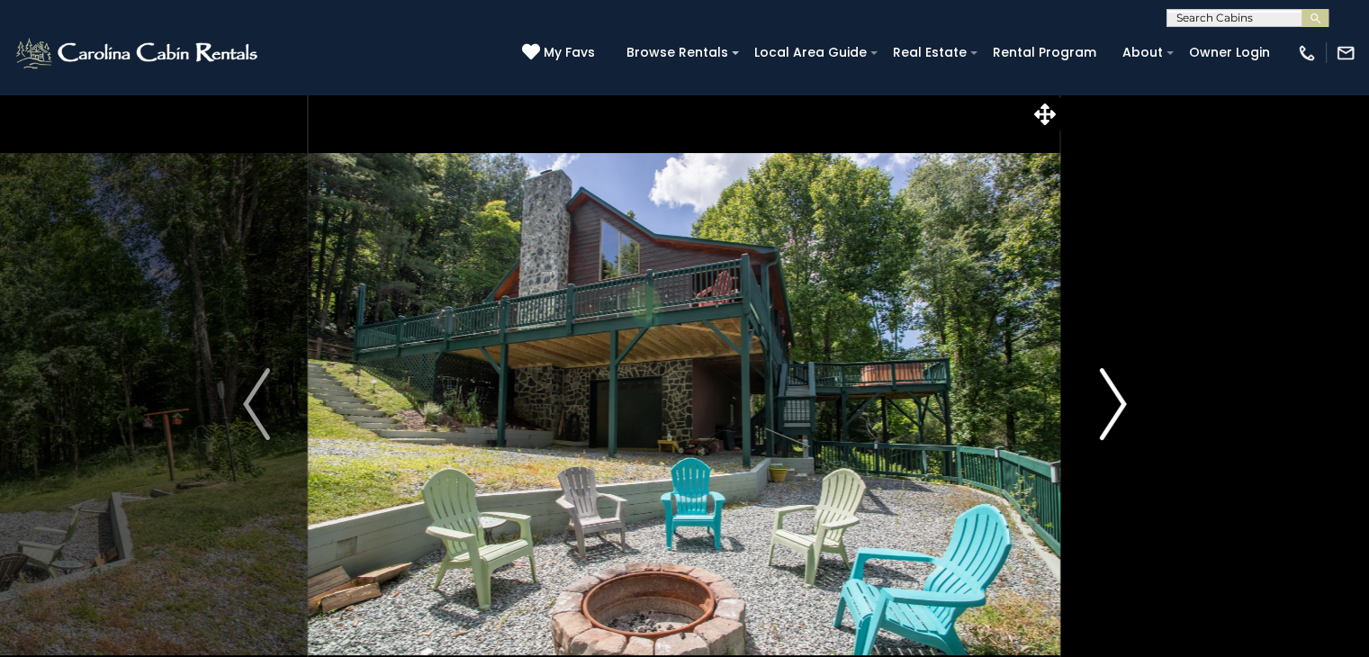
click at [1123, 401] on img "Next" at bounding box center [1112, 404] width 27 height 72
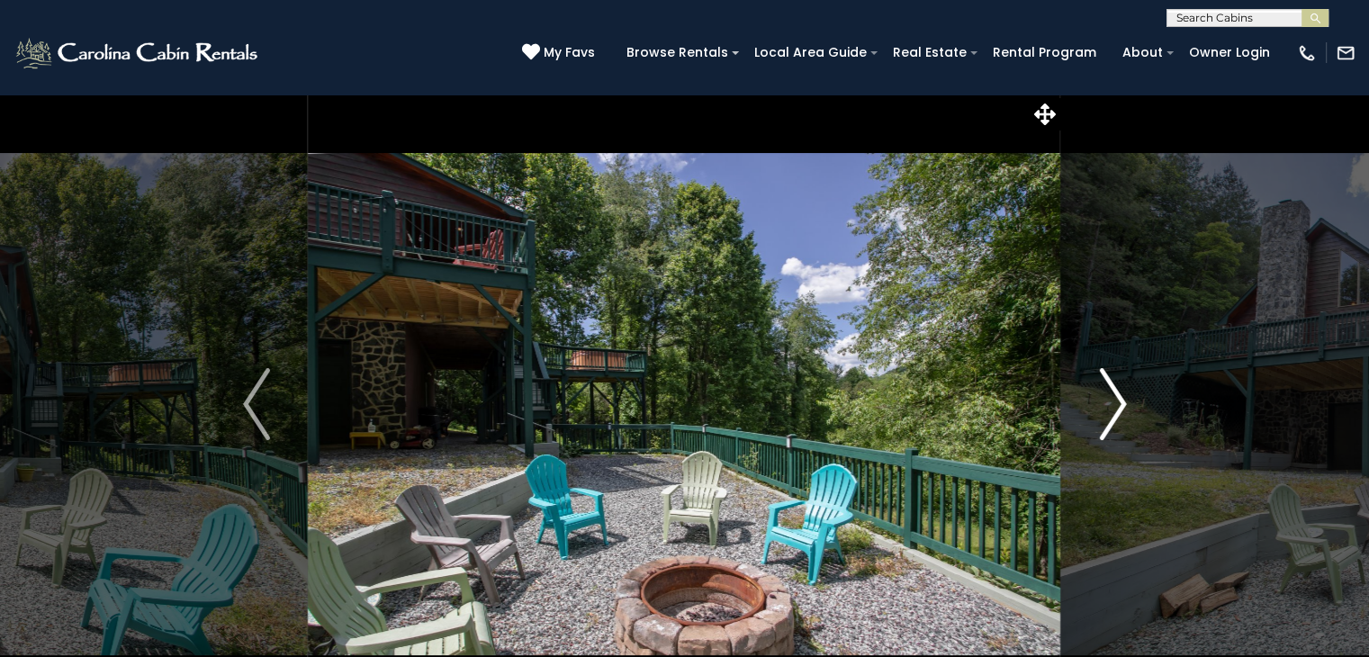
click at [1123, 401] on img "Next" at bounding box center [1112, 404] width 27 height 72
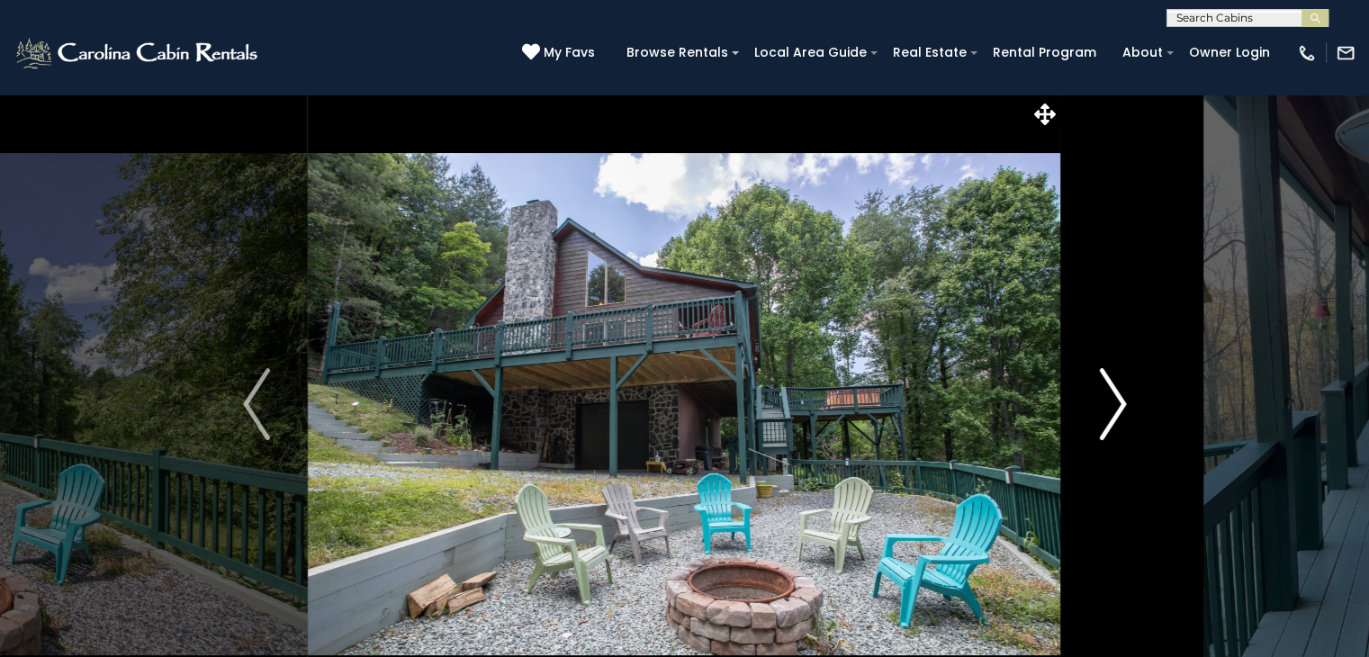
click at [1123, 401] on img "Next" at bounding box center [1112, 404] width 27 height 72
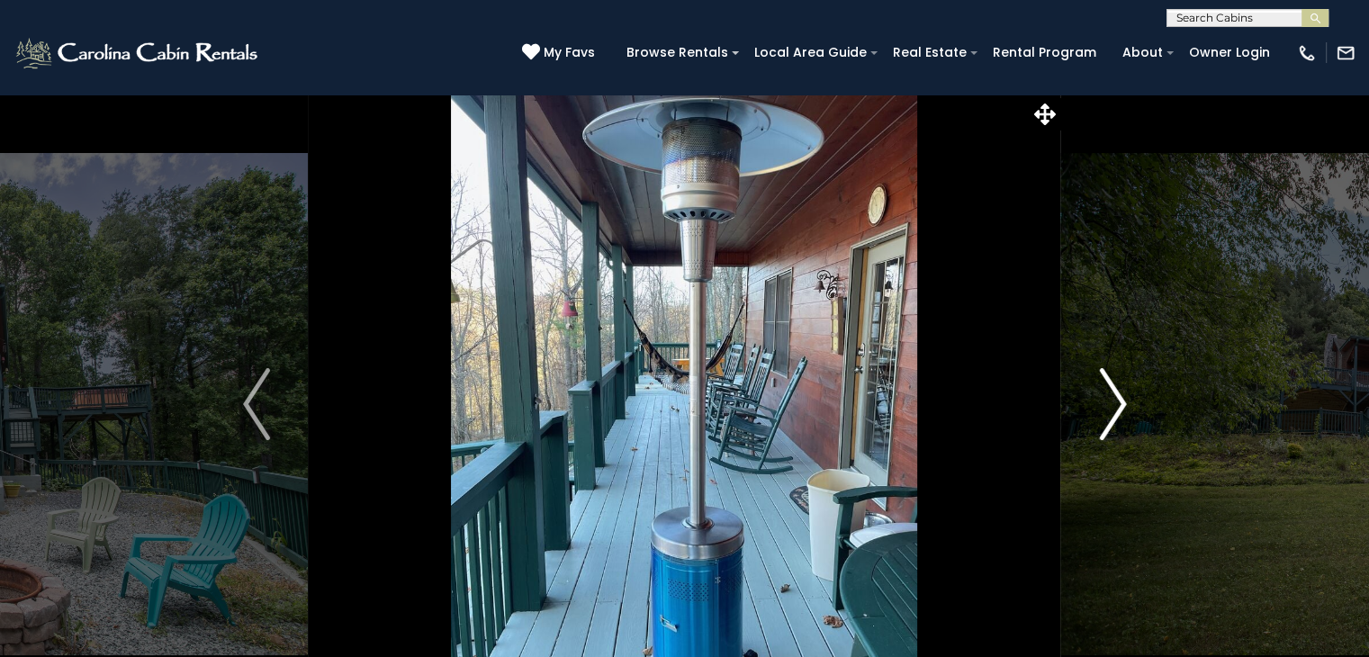
click at [1121, 403] on img "Next" at bounding box center [1112, 404] width 27 height 72
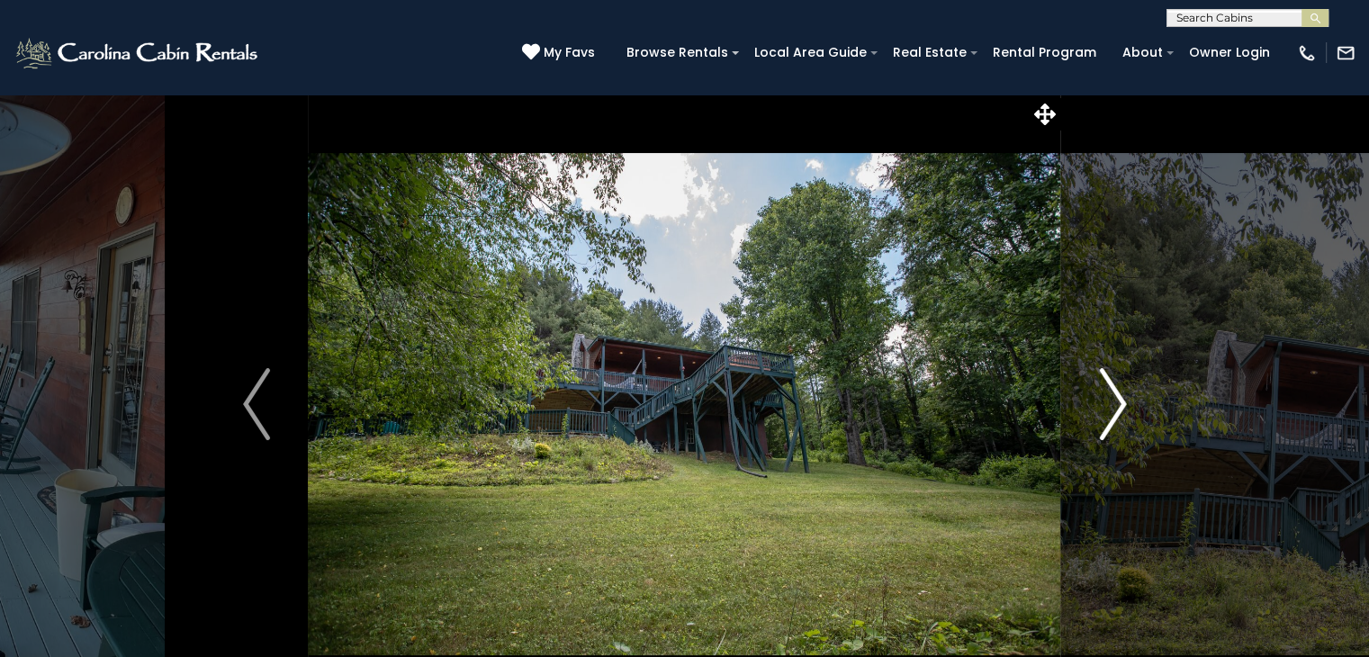
click at [1121, 403] on img "Next" at bounding box center [1112, 404] width 27 height 72
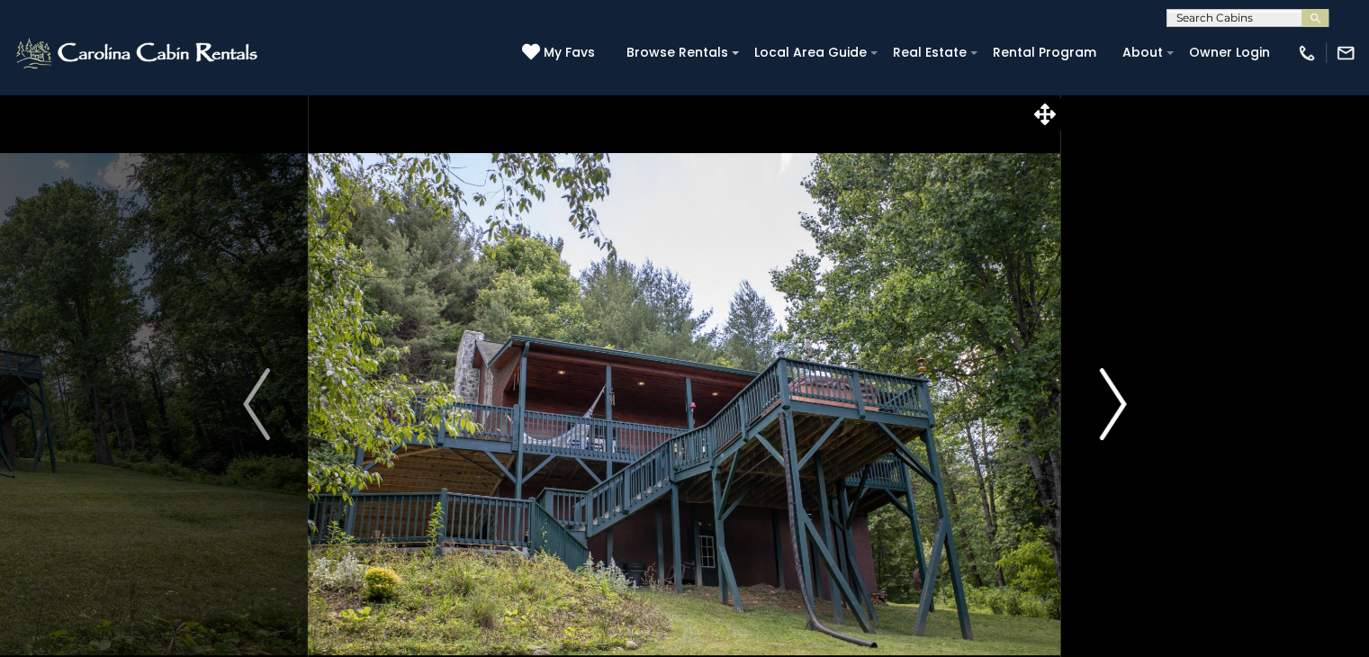
click at [1121, 403] on img "Next" at bounding box center [1112, 404] width 27 height 72
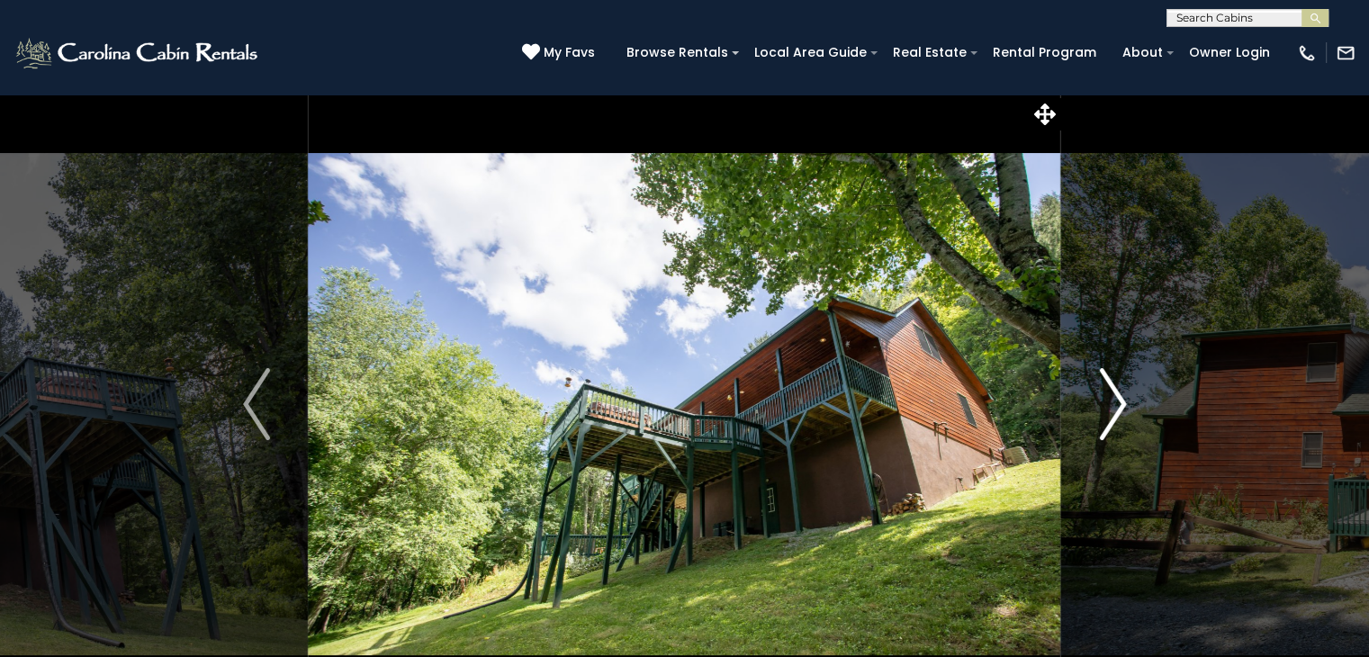
click at [1121, 403] on img "Next" at bounding box center [1112, 404] width 27 height 72
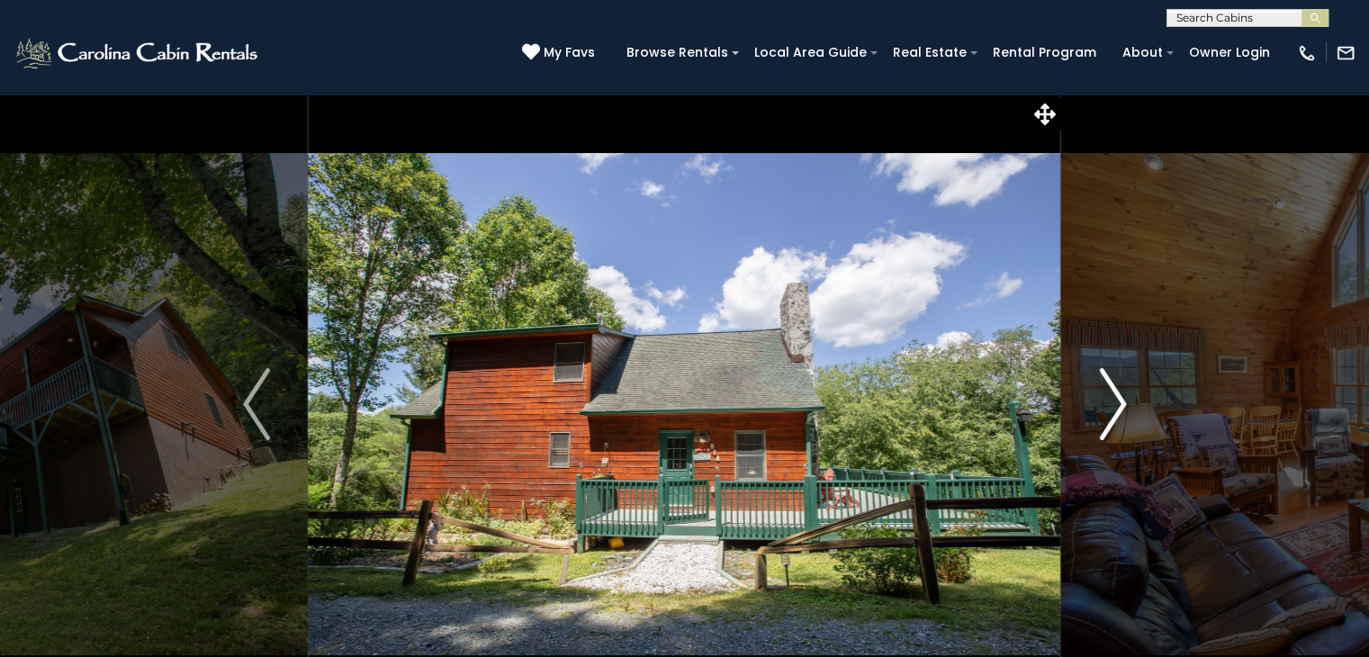
click at [1121, 403] on img "Next" at bounding box center [1112, 404] width 27 height 72
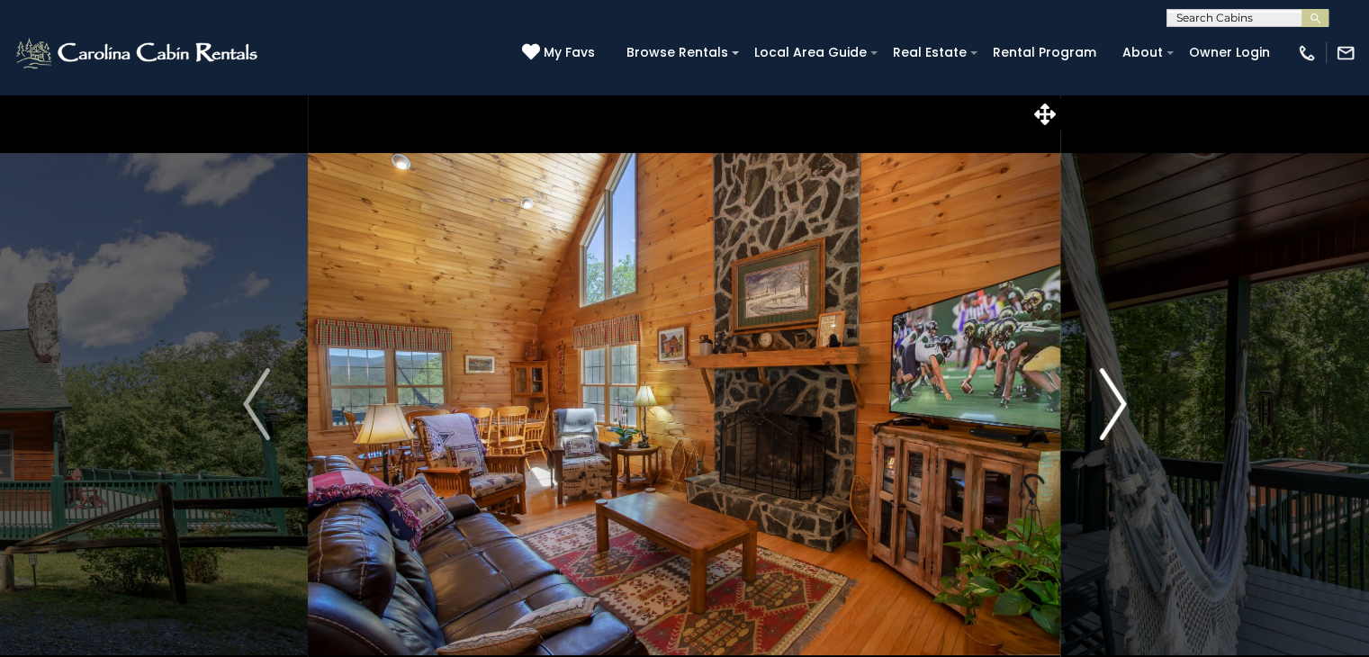
click at [1121, 403] on img "Next" at bounding box center [1112, 404] width 27 height 72
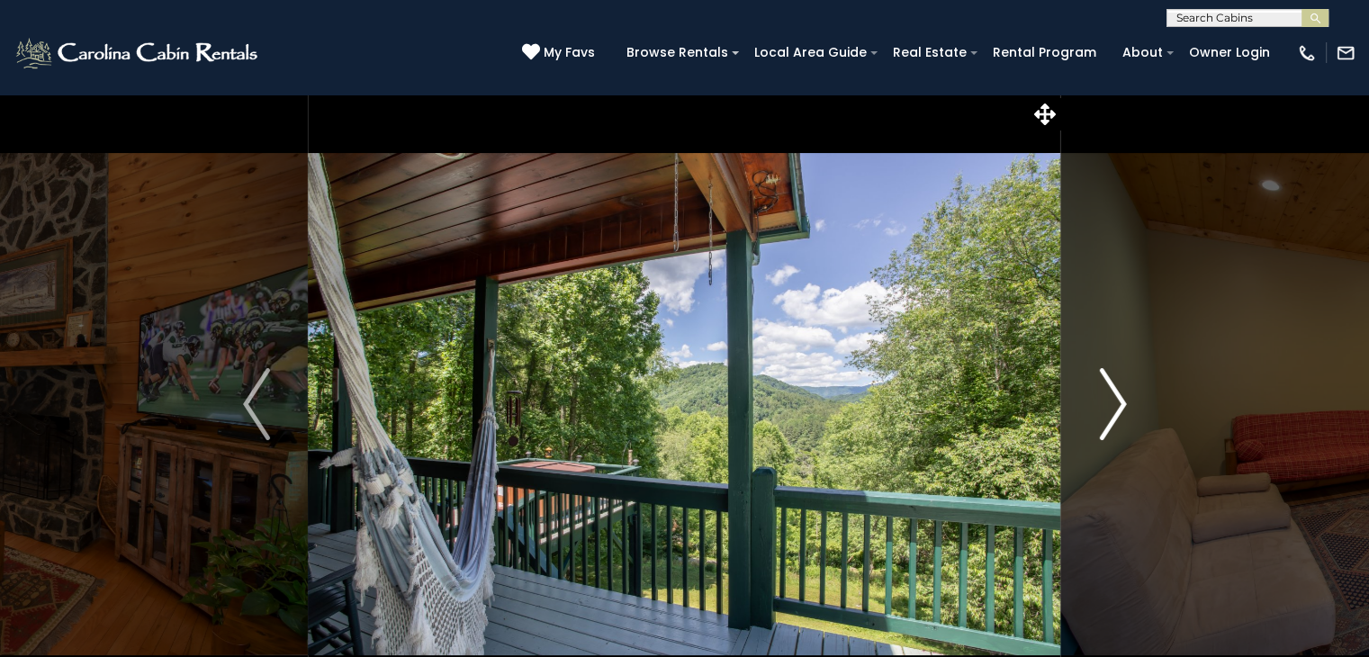
click at [1121, 403] on img "Next" at bounding box center [1112, 404] width 27 height 72
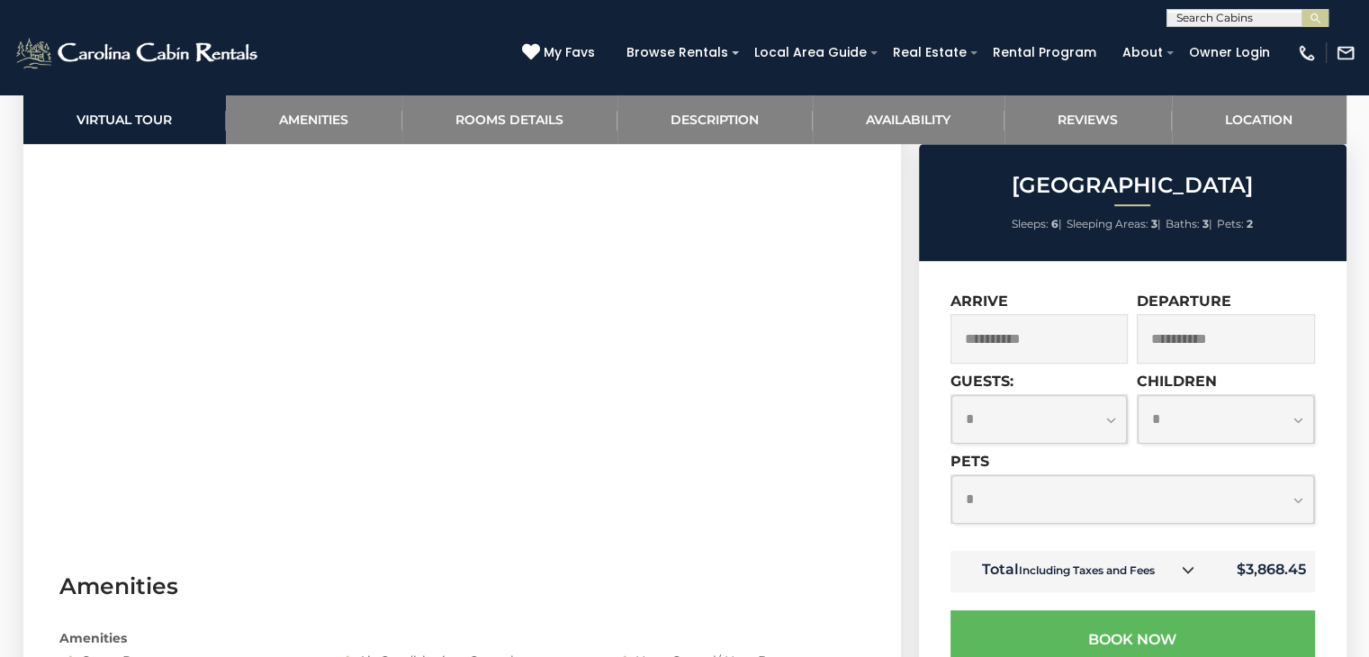
scroll to position [1080, 0]
